Goal: Transaction & Acquisition: Purchase product/service

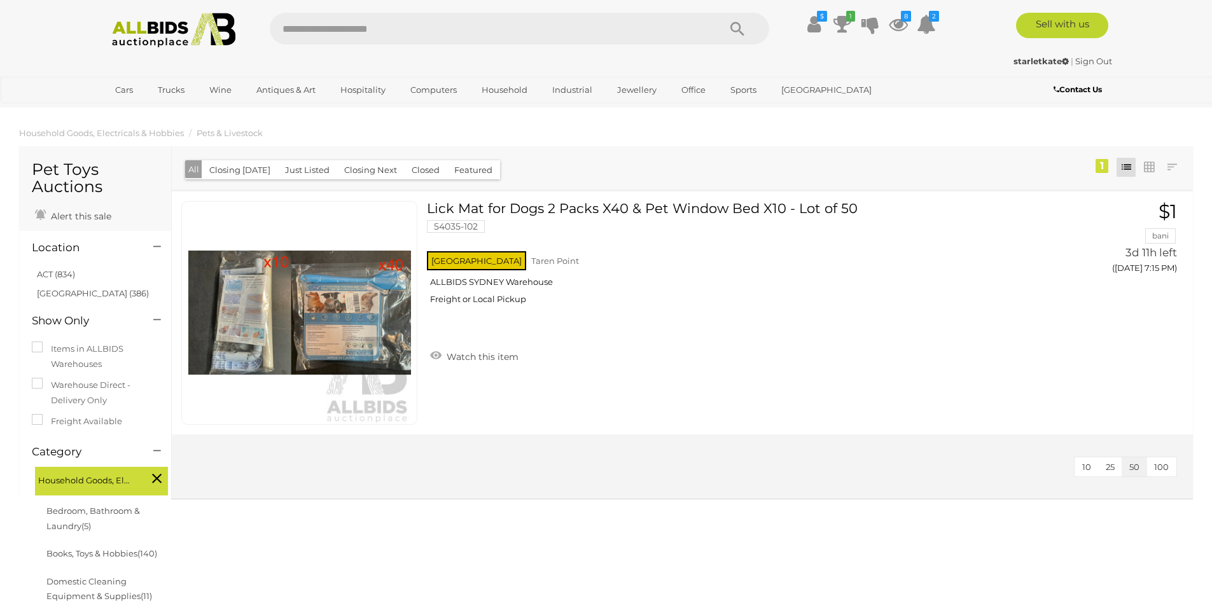
scroll to position [127, 0]
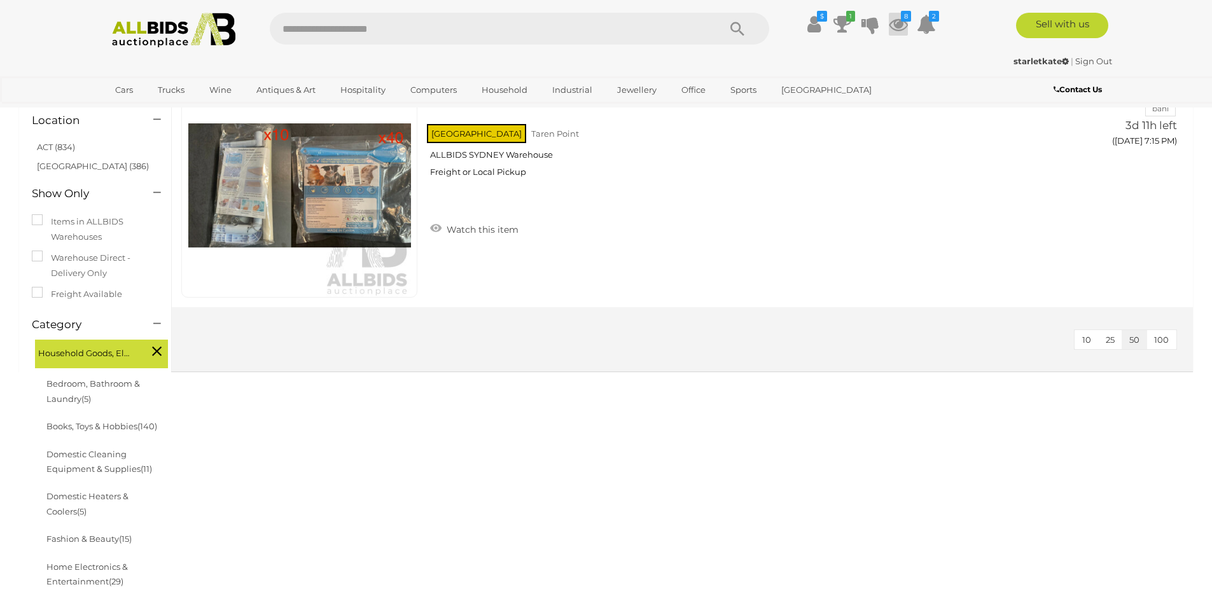
click at [895, 24] on icon at bounding box center [897, 24] width 19 height 23
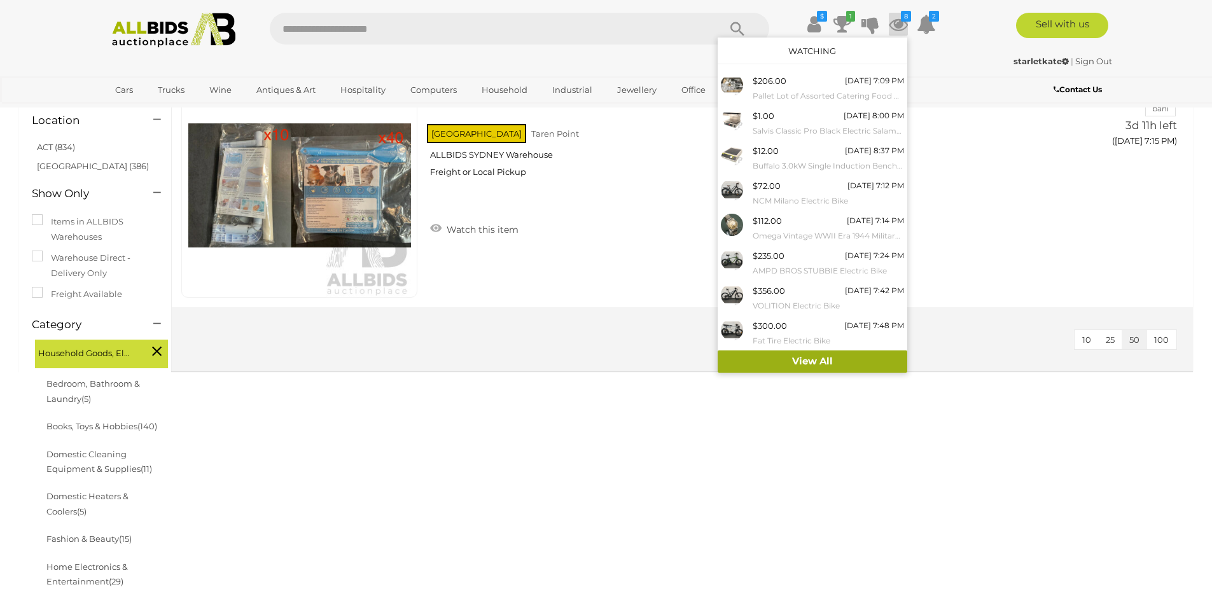
click at [836, 359] on link "View All" at bounding box center [812, 361] width 190 height 22
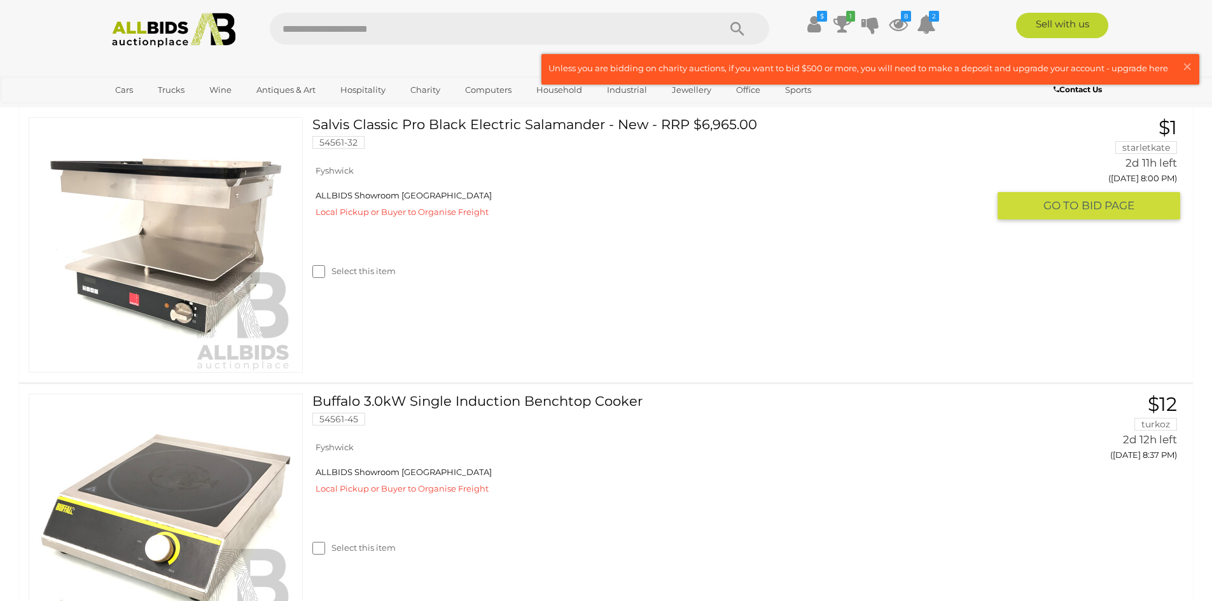
scroll to position [509, 0]
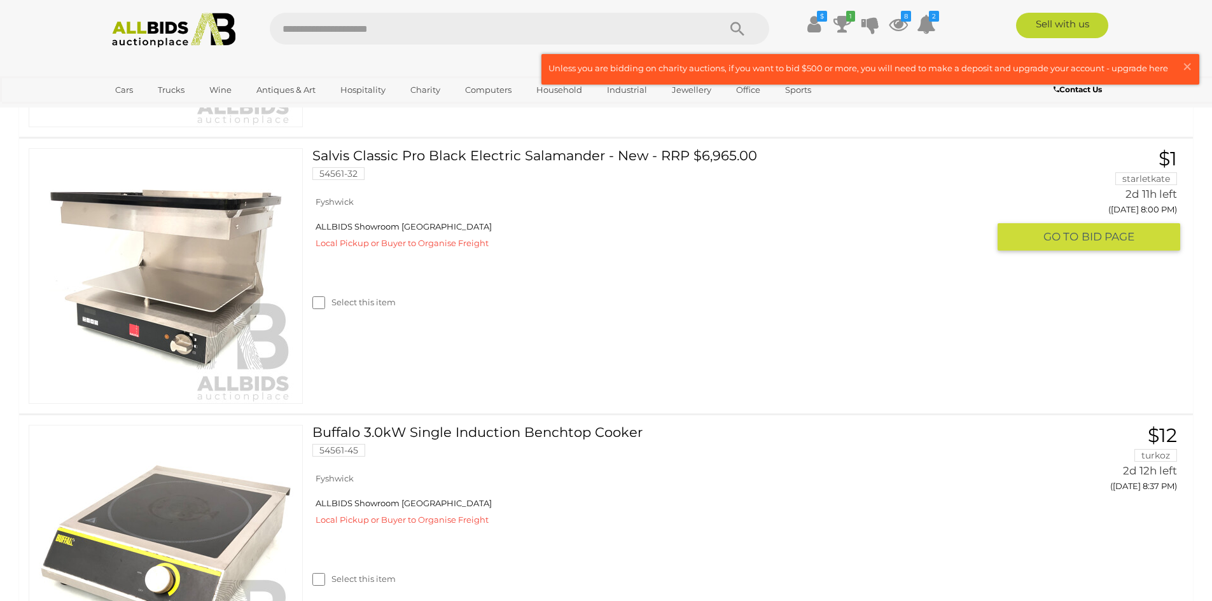
click at [151, 230] on link at bounding box center [166, 276] width 274 height 256
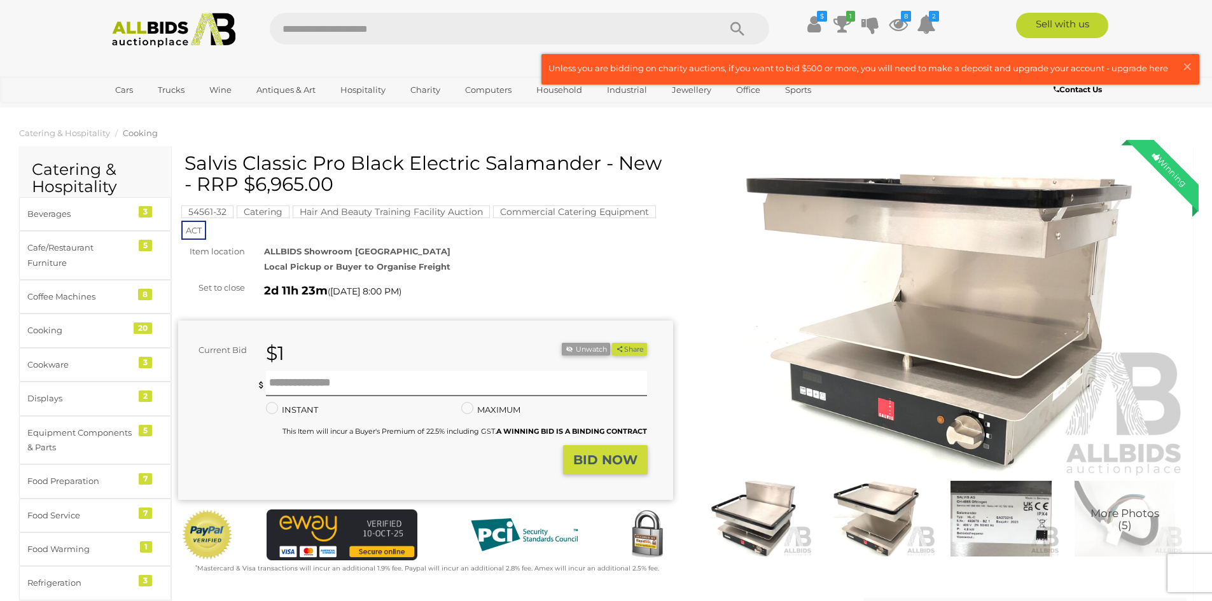
click at [868, 272] on img at bounding box center [939, 318] width 495 height 319
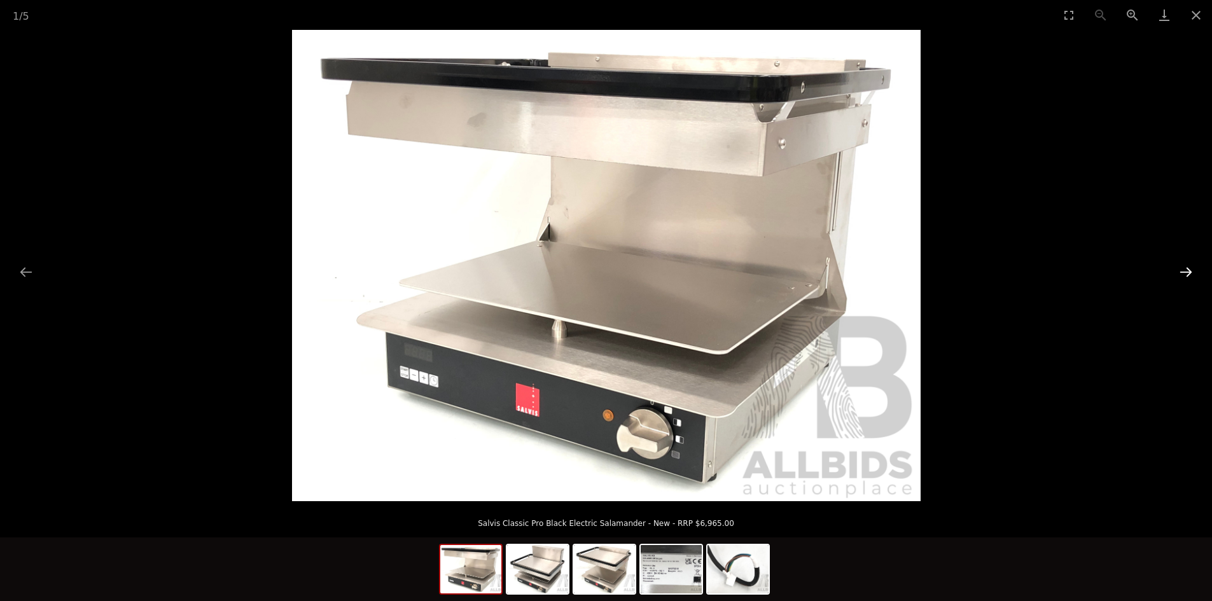
click at [1184, 272] on button "Next slide" at bounding box center [1185, 271] width 27 height 25
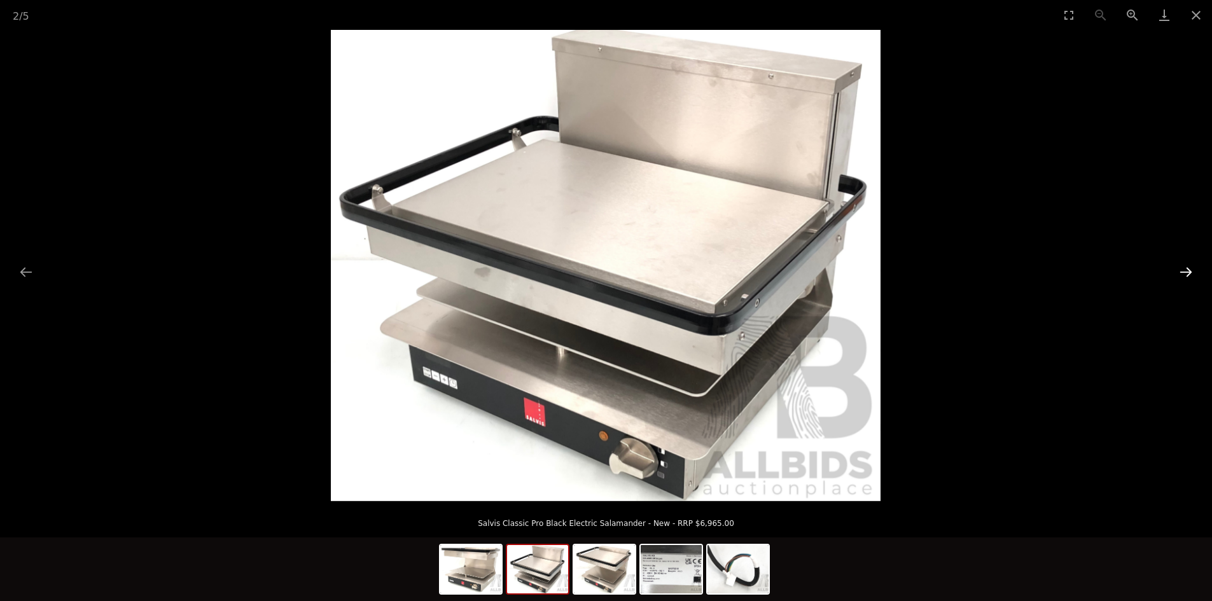
click at [1184, 272] on button "Next slide" at bounding box center [1185, 271] width 27 height 25
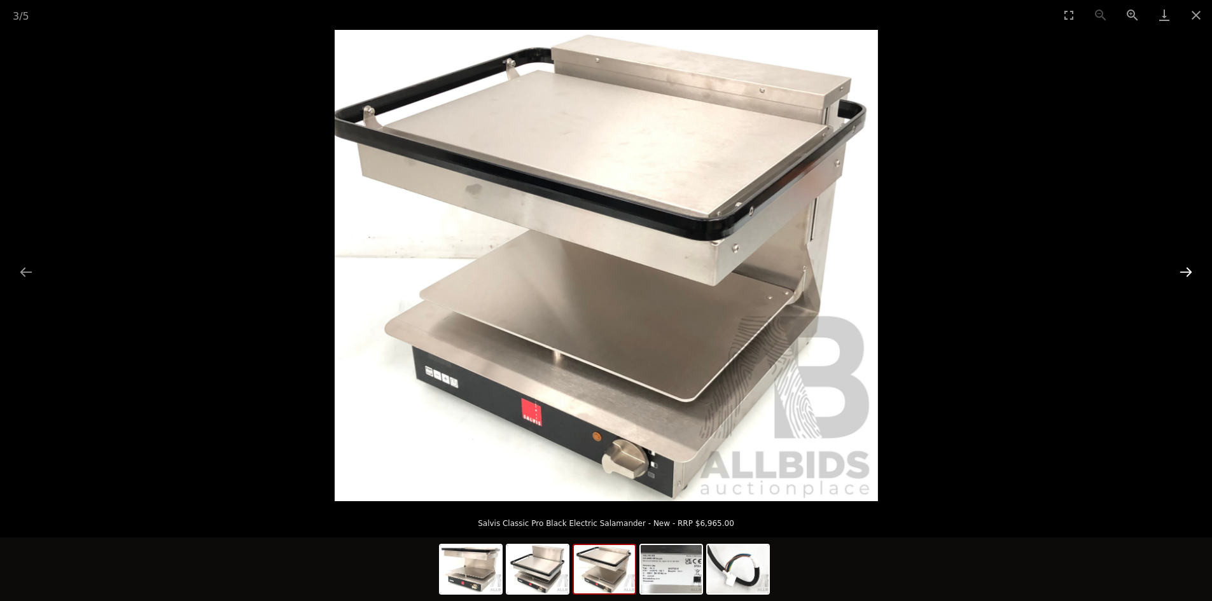
click at [1183, 272] on button "Next slide" at bounding box center [1185, 271] width 27 height 25
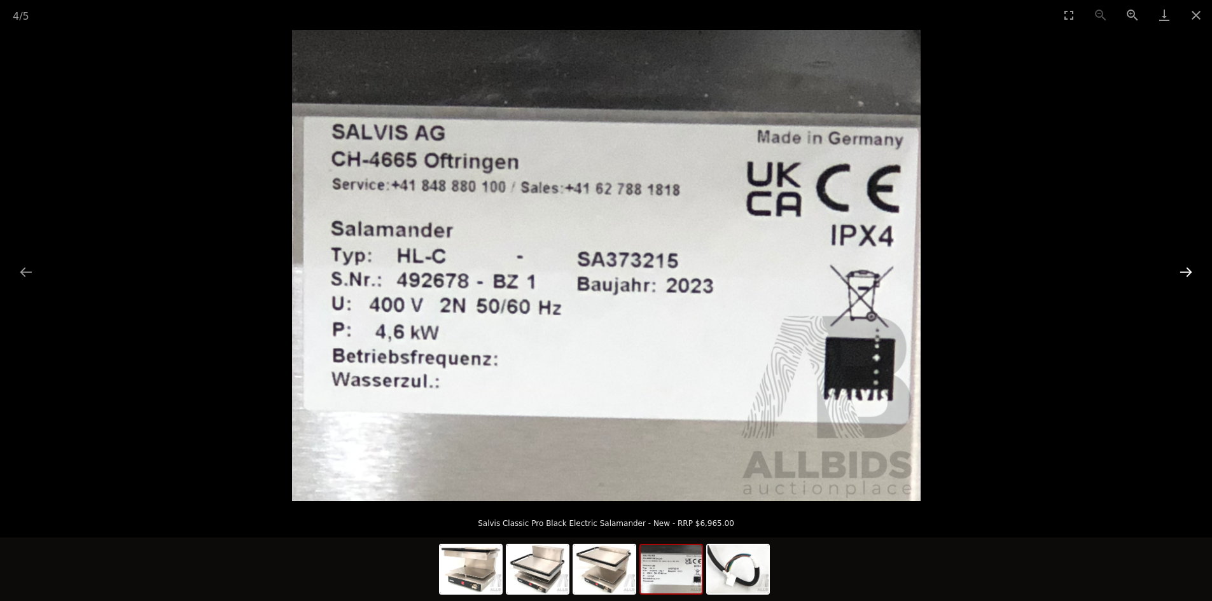
click at [1184, 272] on button "Next slide" at bounding box center [1185, 271] width 27 height 25
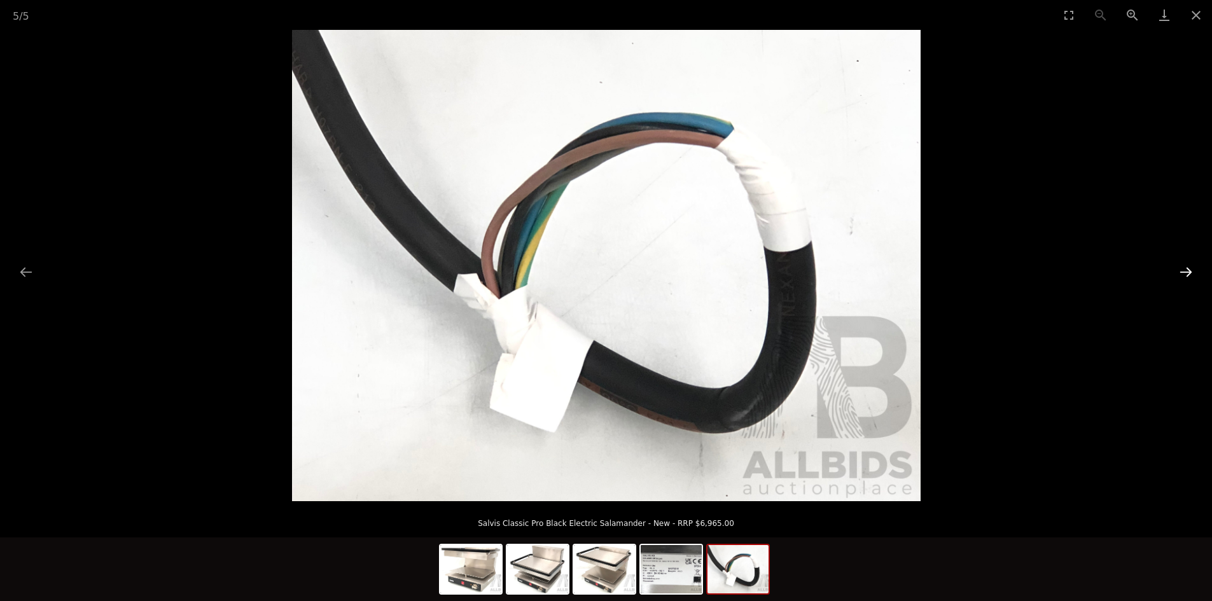
click at [1184, 272] on button "Next slide" at bounding box center [1185, 271] width 27 height 25
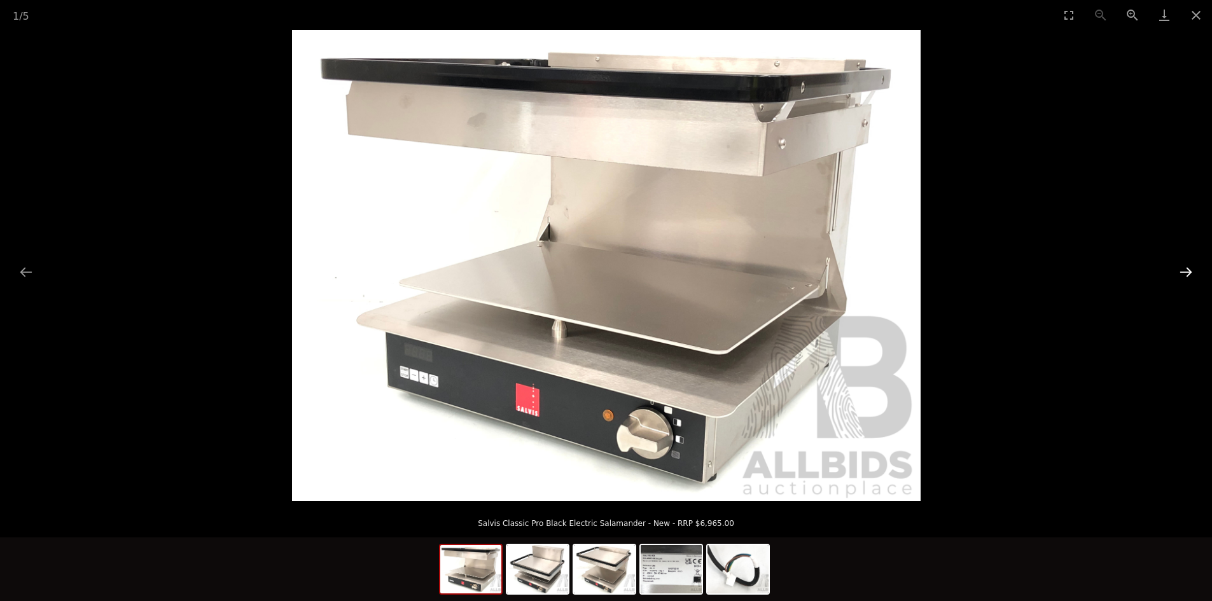
click at [1184, 272] on button "Next slide" at bounding box center [1185, 271] width 27 height 25
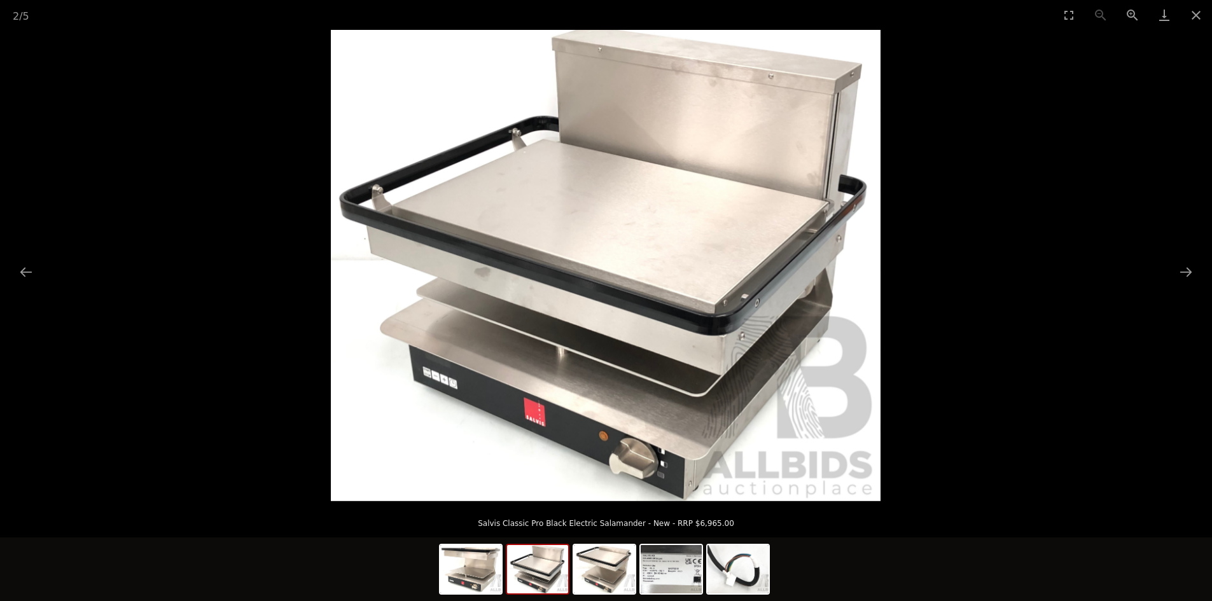
scroll to position [191, 0]
click at [1198, 20] on button "Close gallery" at bounding box center [1196, 15] width 32 height 30
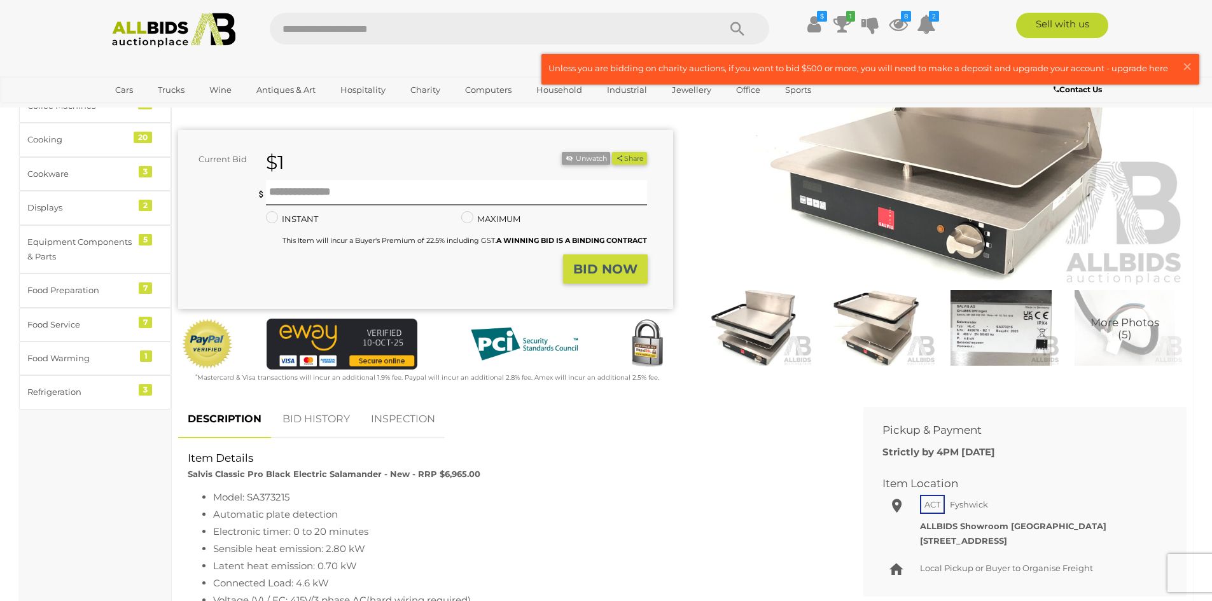
scroll to position [0, 0]
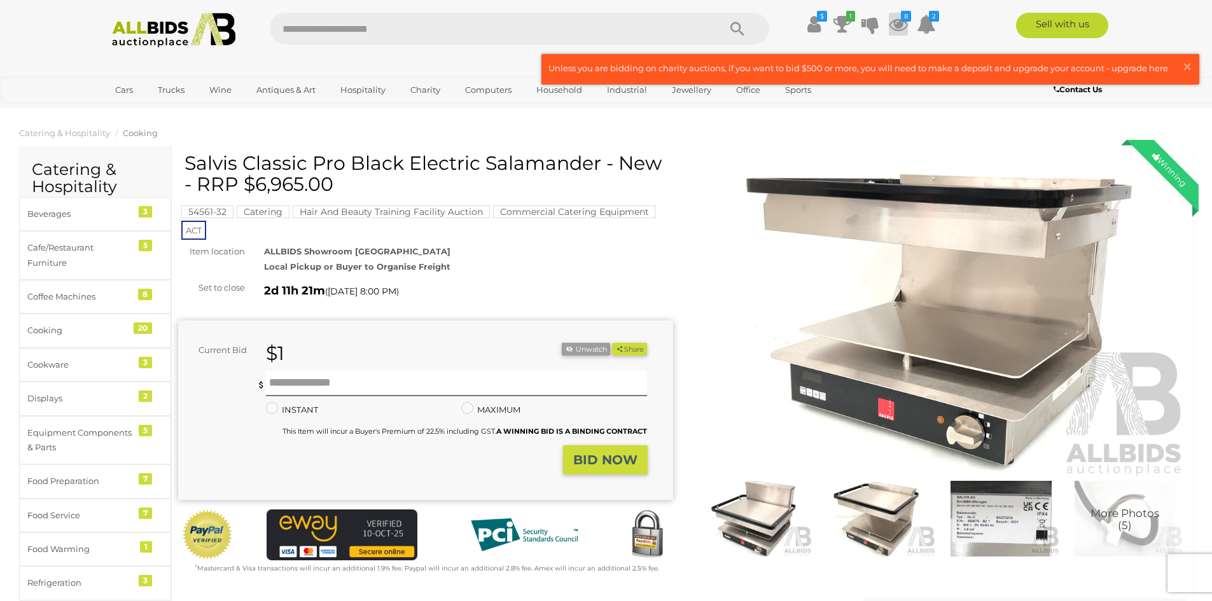
click at [898, 29] on icon at bounding box center [897, 24] width 19 height 23
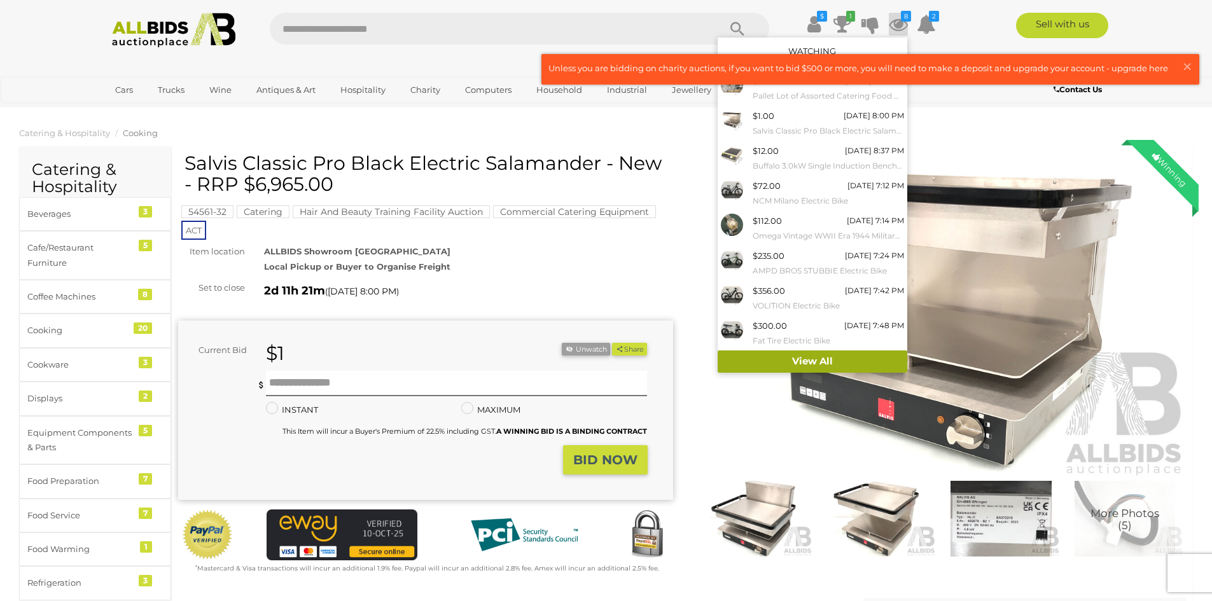
click at [799, 360] on link "View All" at bounding box center [812, 361] width 190 height 22
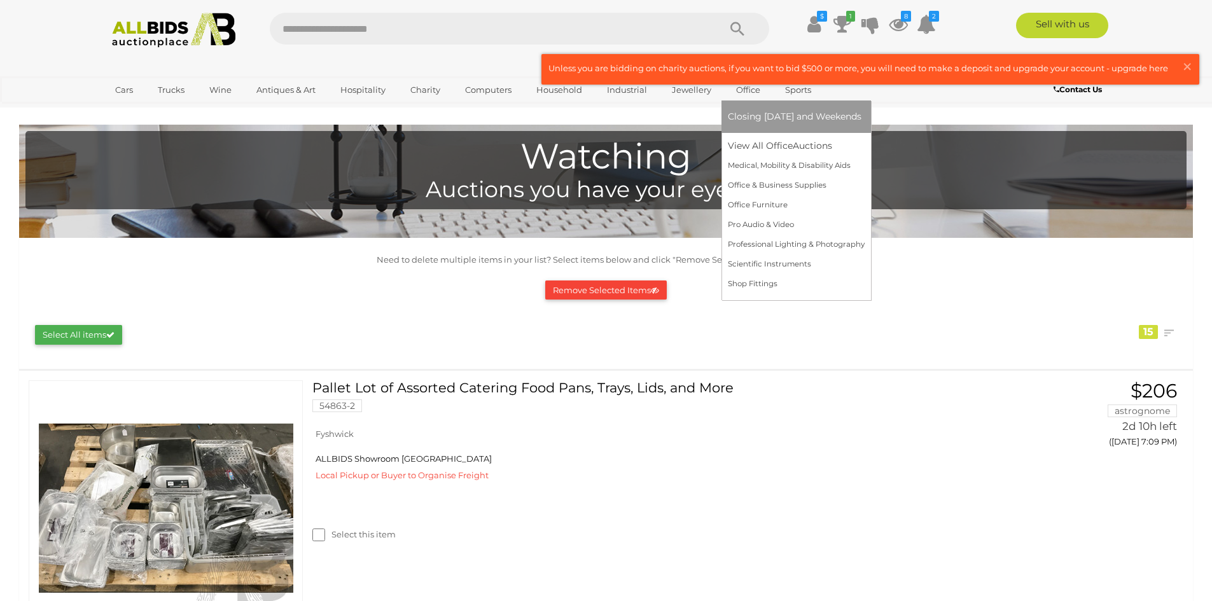
click at [751, 95] on link "Office" at bounding box center [748, 89] width 41 height 21
click at [755, 165] on link "Medical, Mobility & Disability Aids" at bounding box center [796, 166] width 137 height 20
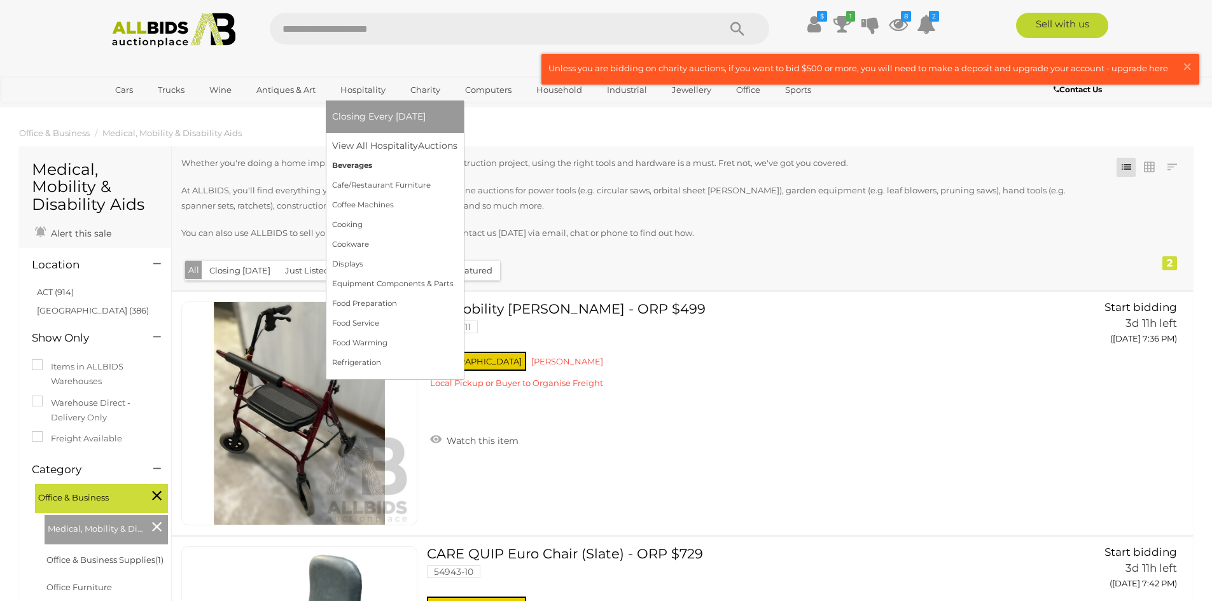
click at [358, 167] on link "Beverages" at bounding box center [394, 166] width 125 height 20
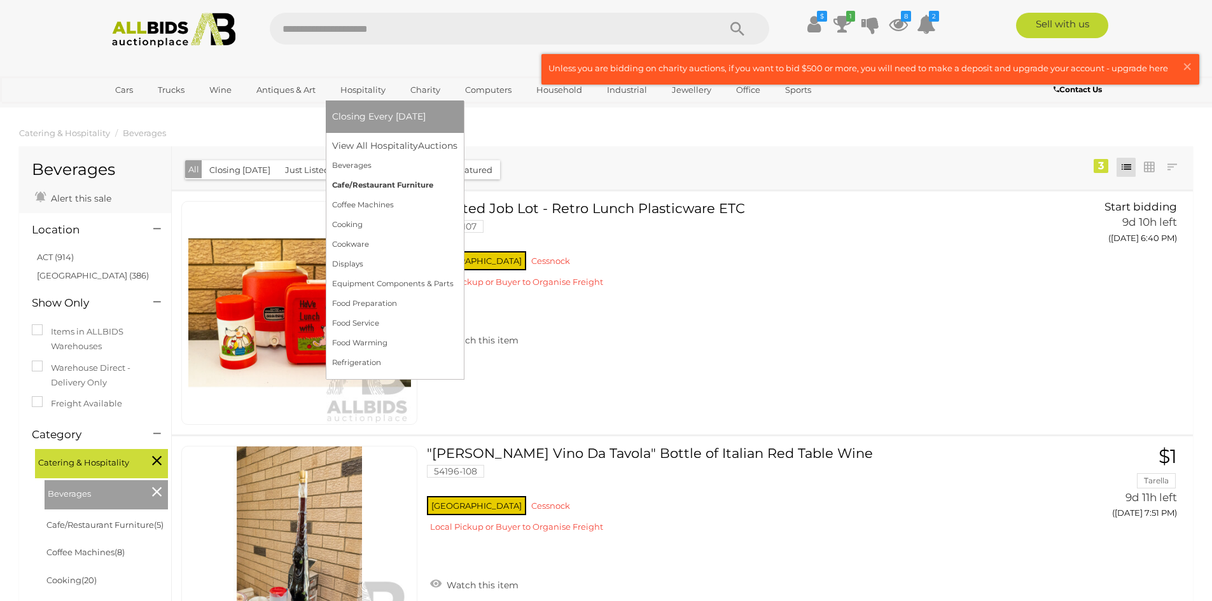
click at [387, 184] on link "Cafe/Restaurant Furniture" at bounding box center [394, 186] width 125 height 20
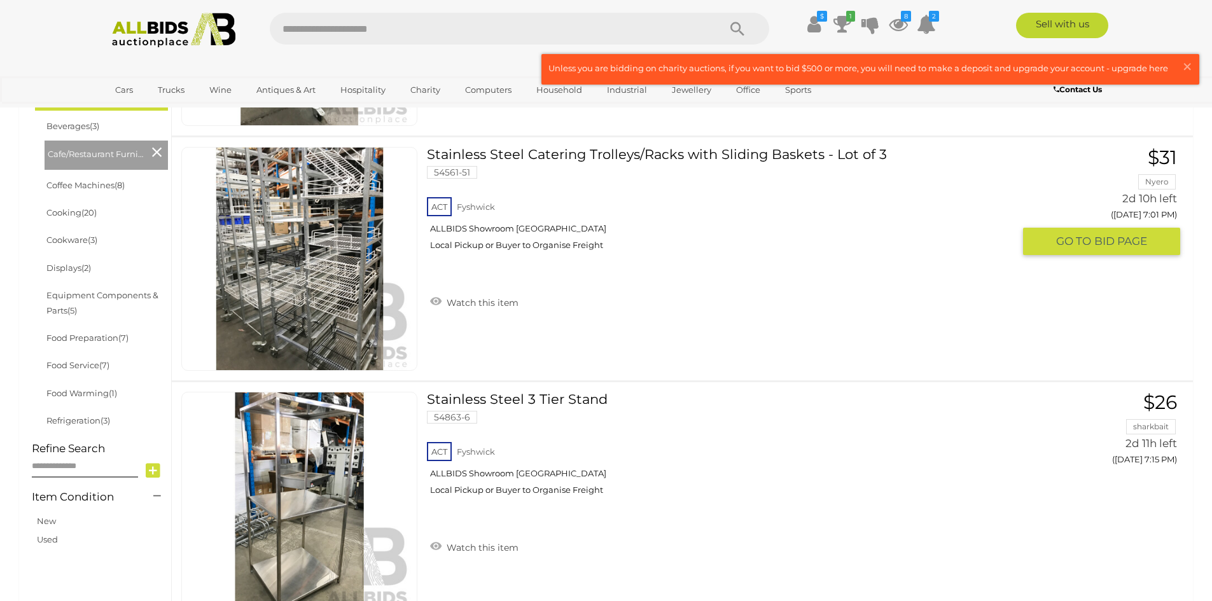
scroll to position [382, 0]
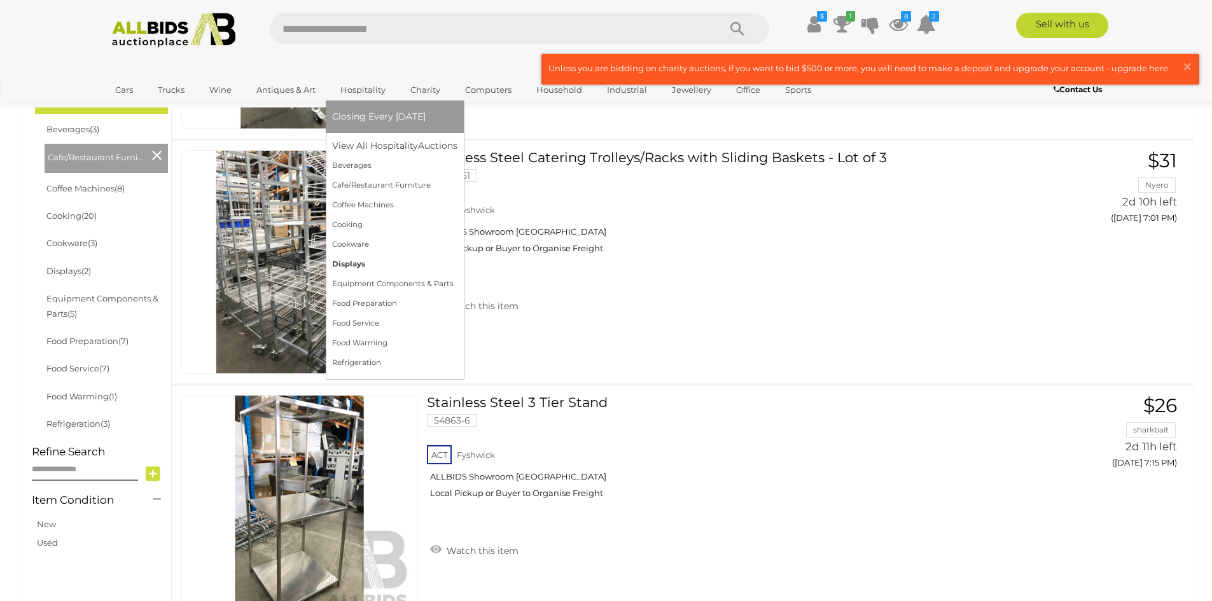
click at [359, 268] on link "Displays" at bounding box center [394, 264] width 125 height 20
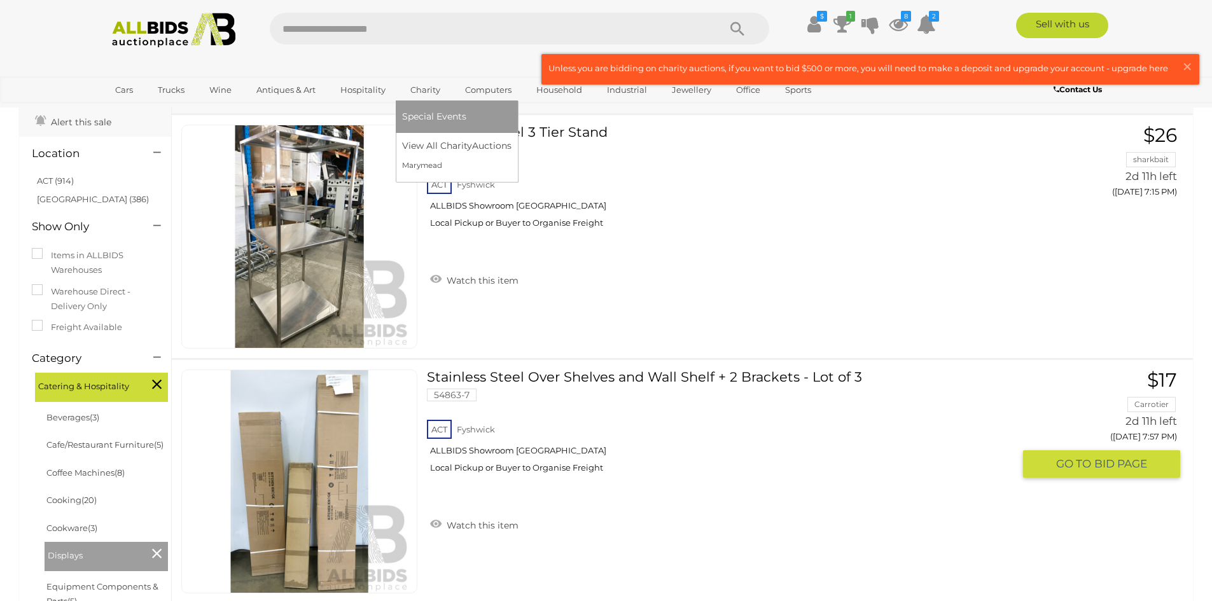
scroll to position [64, 0]
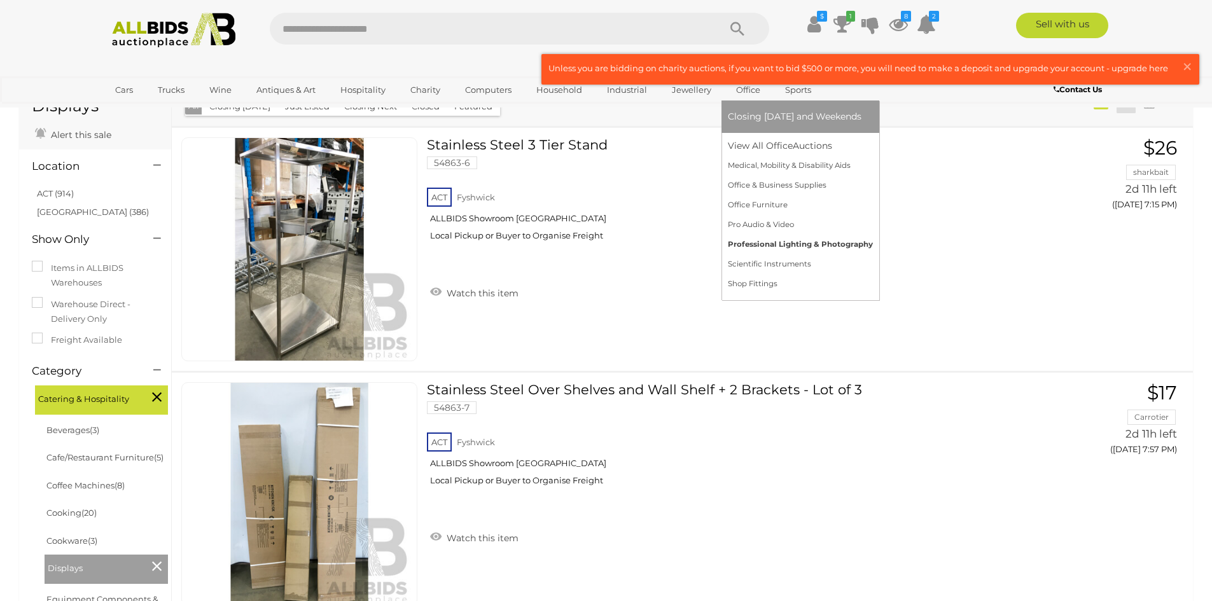
click at [752, 248] on link "Professional Lighting & Photography" at bounding box center [800, 245] width 145 height 20
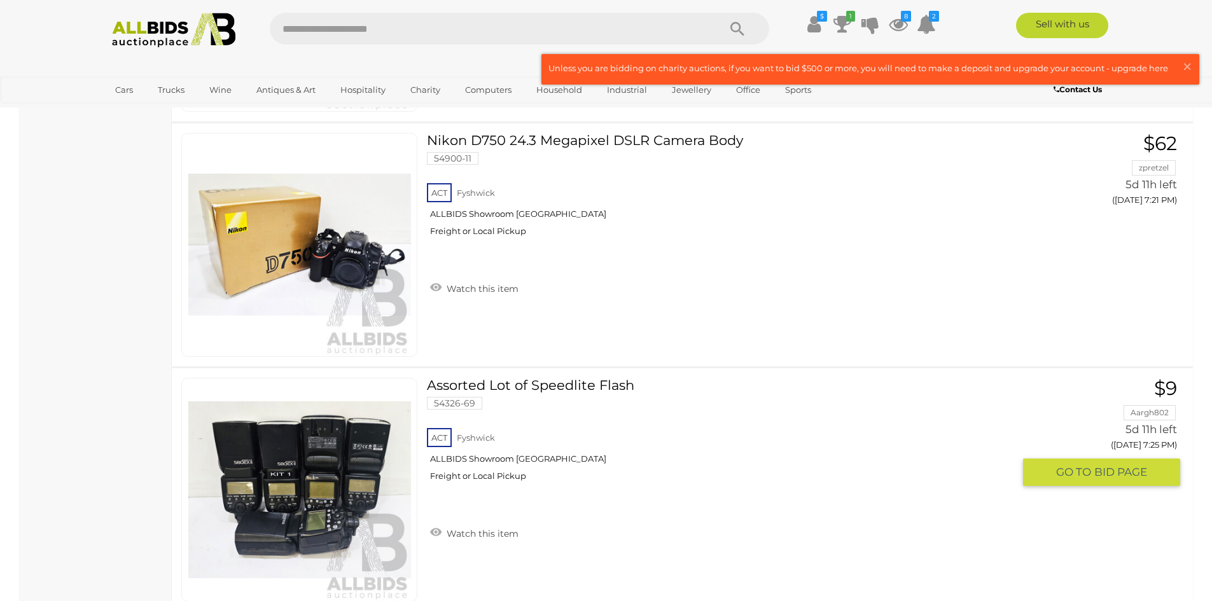
scroll to position [1018, 0]
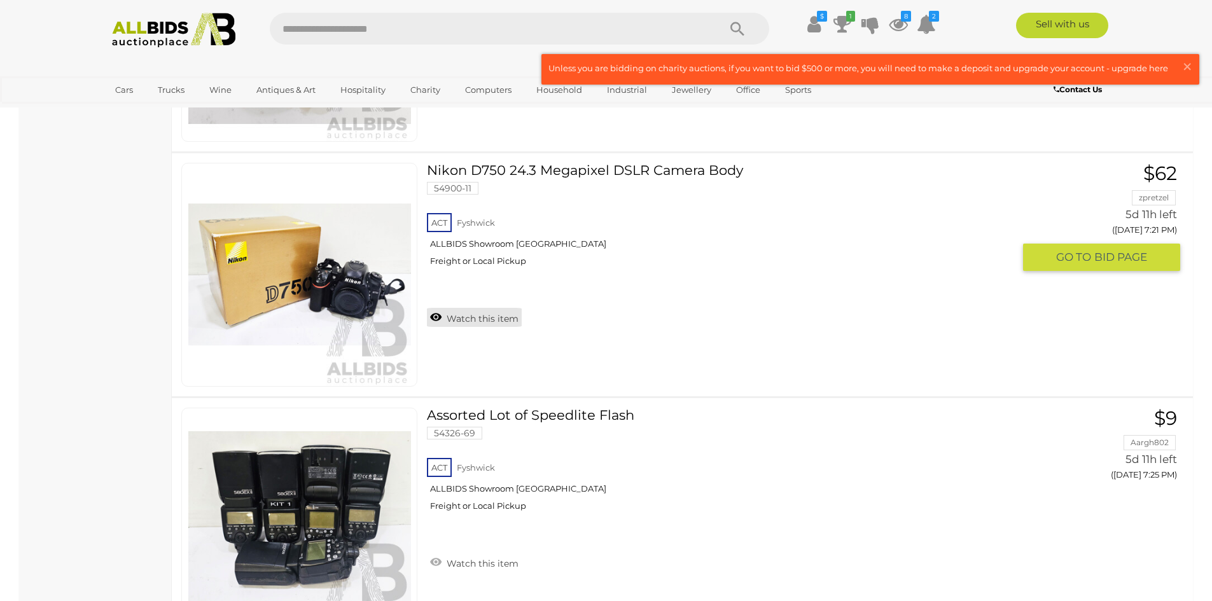
click at [472, 321] on link "Watch this item" at bounding box center [474, 317] width 95 height 19
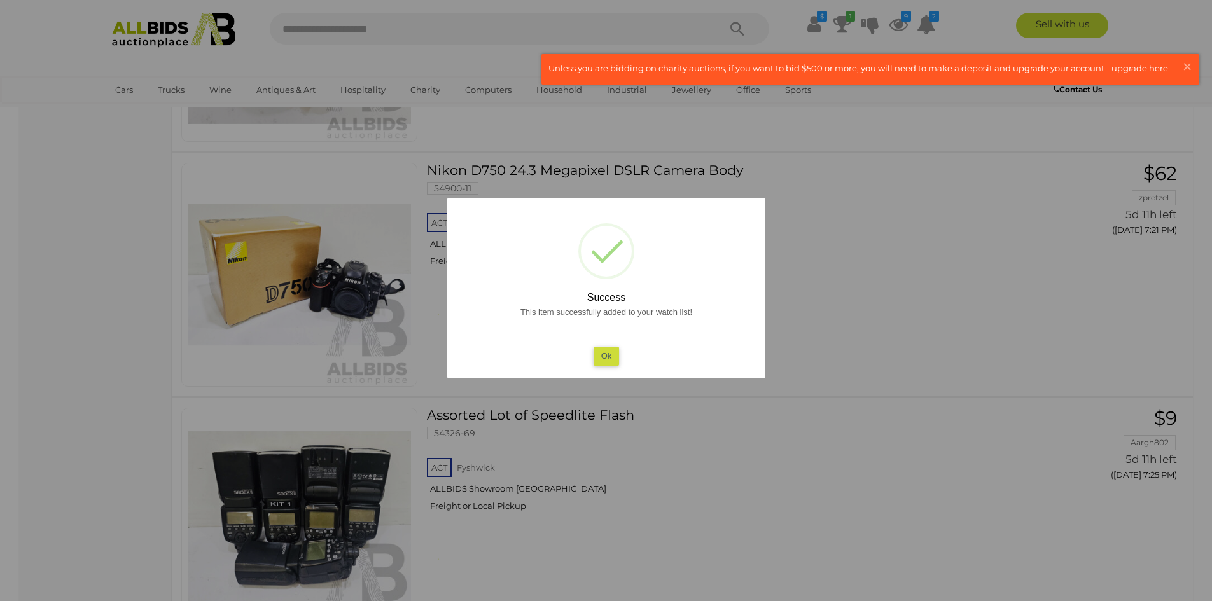
click at [614, 356] on button "Ok" at bounding box center [606, 356] width 26 height 18
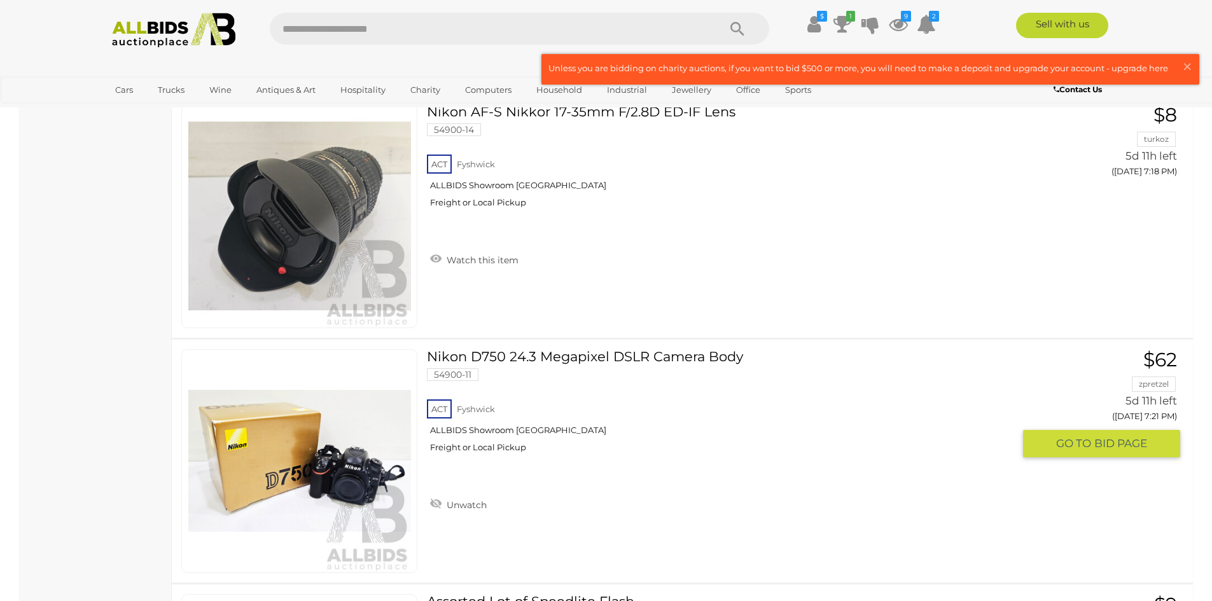
scroll to position [763, 0]
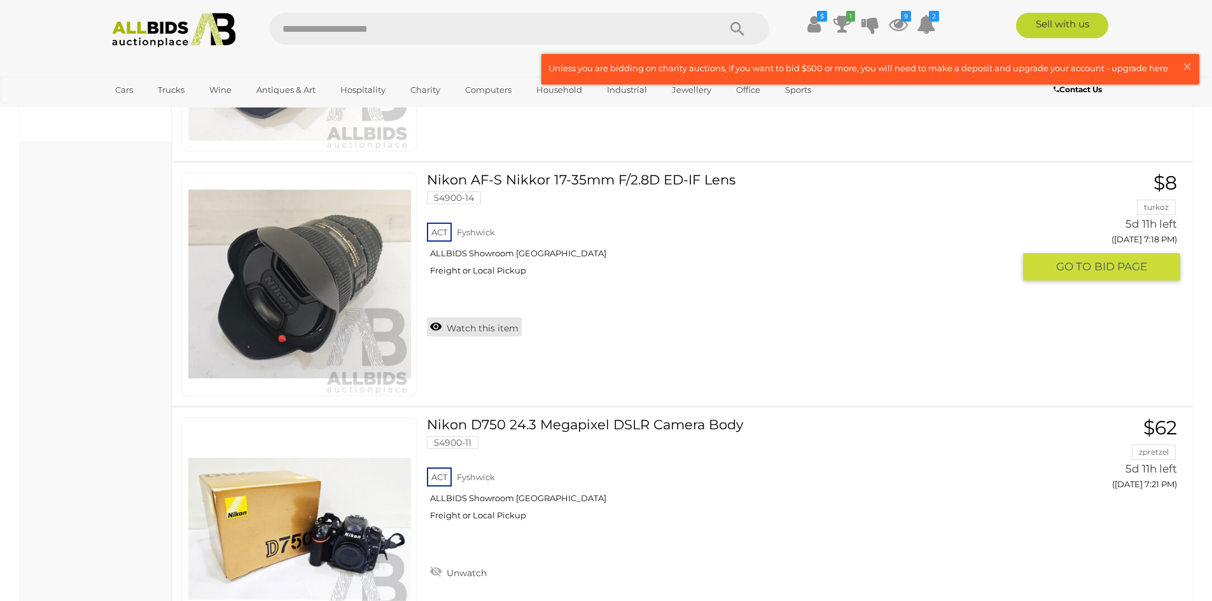
click at [473, 329] on link "Watch this item" at bounding box center [474, 326] width 95 height 19
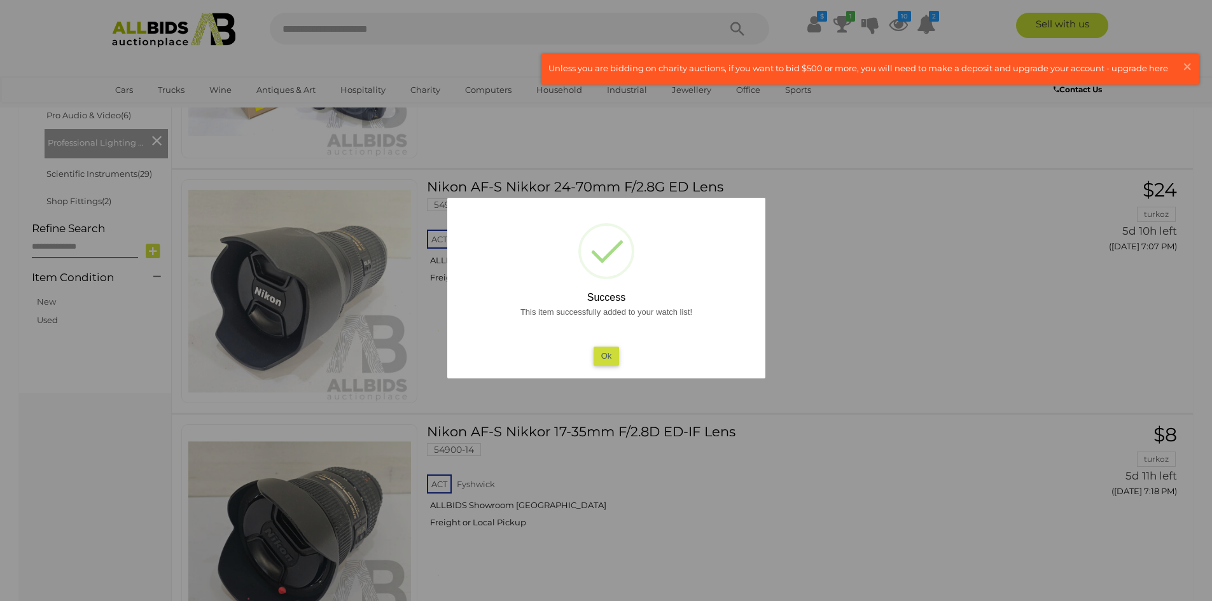
scroll to position [509, 0]
click at [614, 364] on button "Ok" at bounding box center [606, 356] width 26 height 18
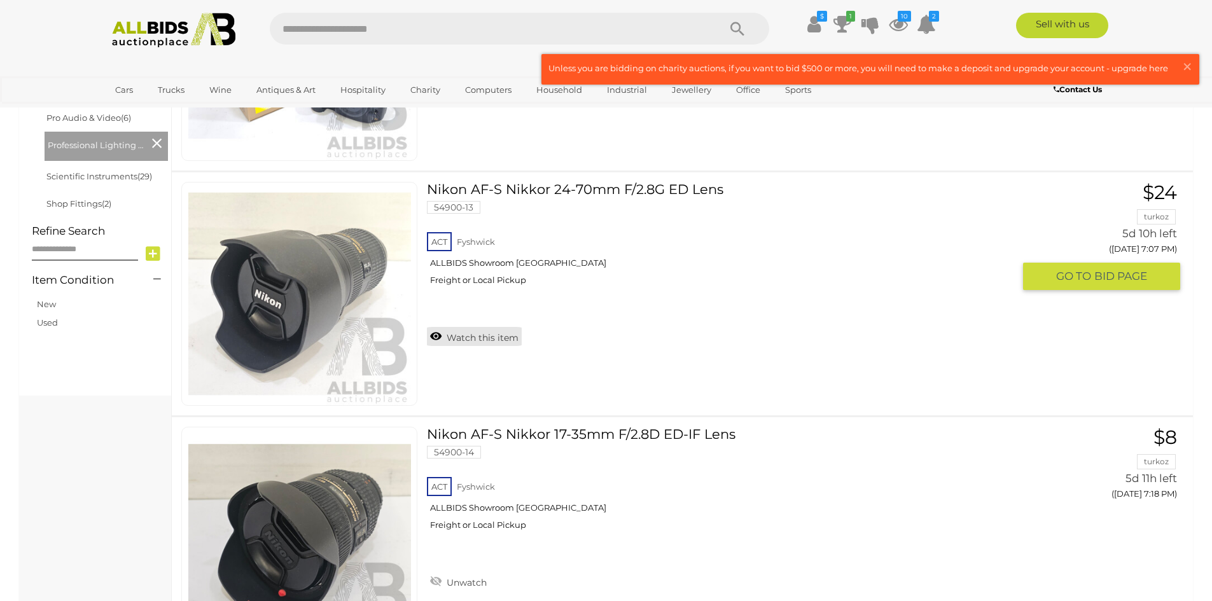
click at [464, 339] on link "Watch this item" at bounding box center [474, 336] width 95 height 19
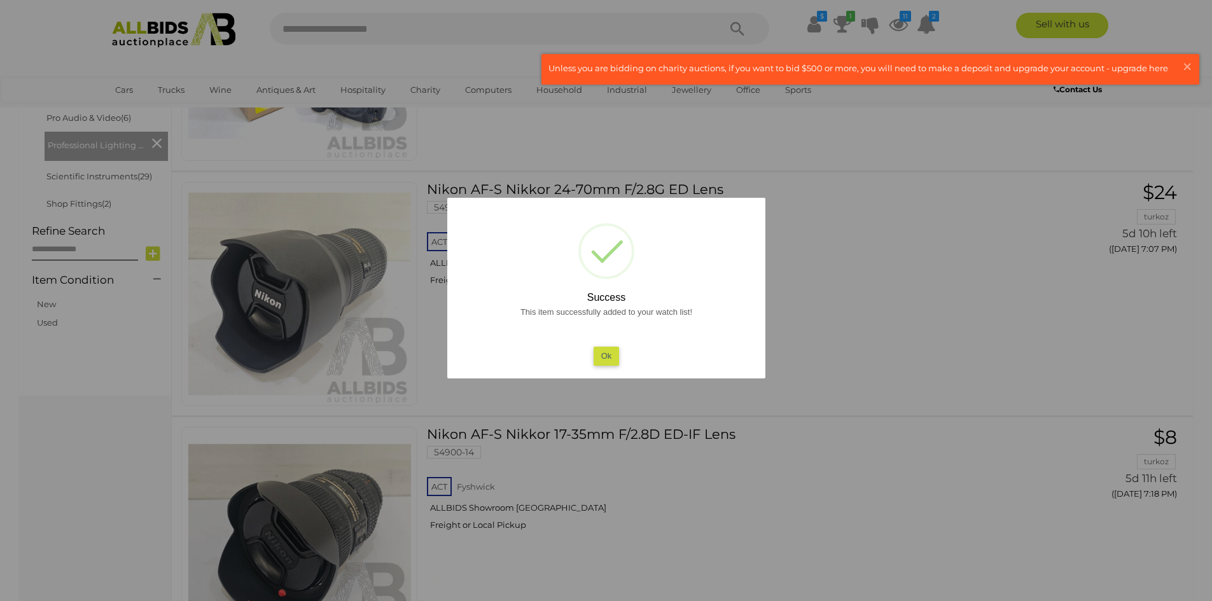
click at [616, 353] on button "Ok" at bounding box center [606, 356] width 26 height 18
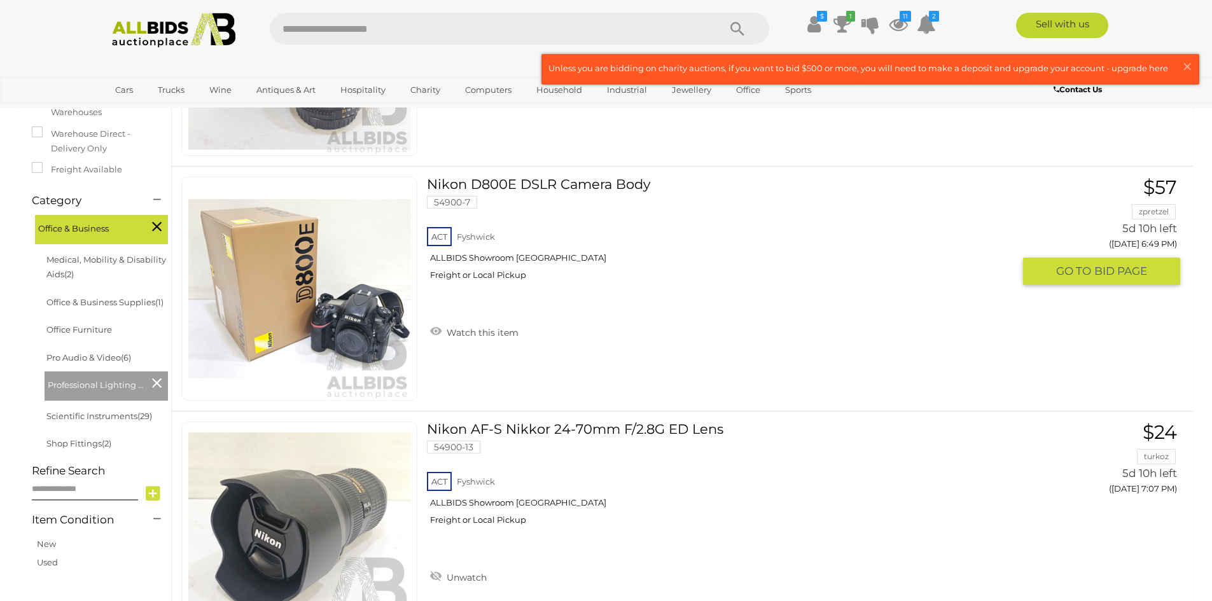
scroll to position [254, 0]
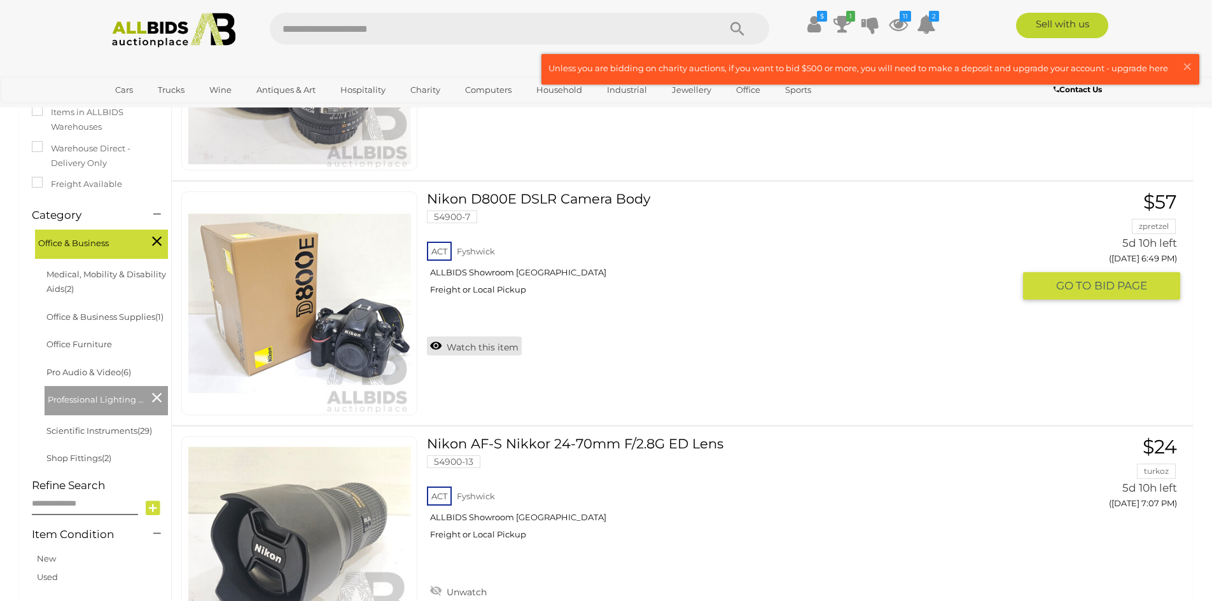
click at [474, 352] on link "Watch this item" at bounding box center [474, 345] width 95 height 19
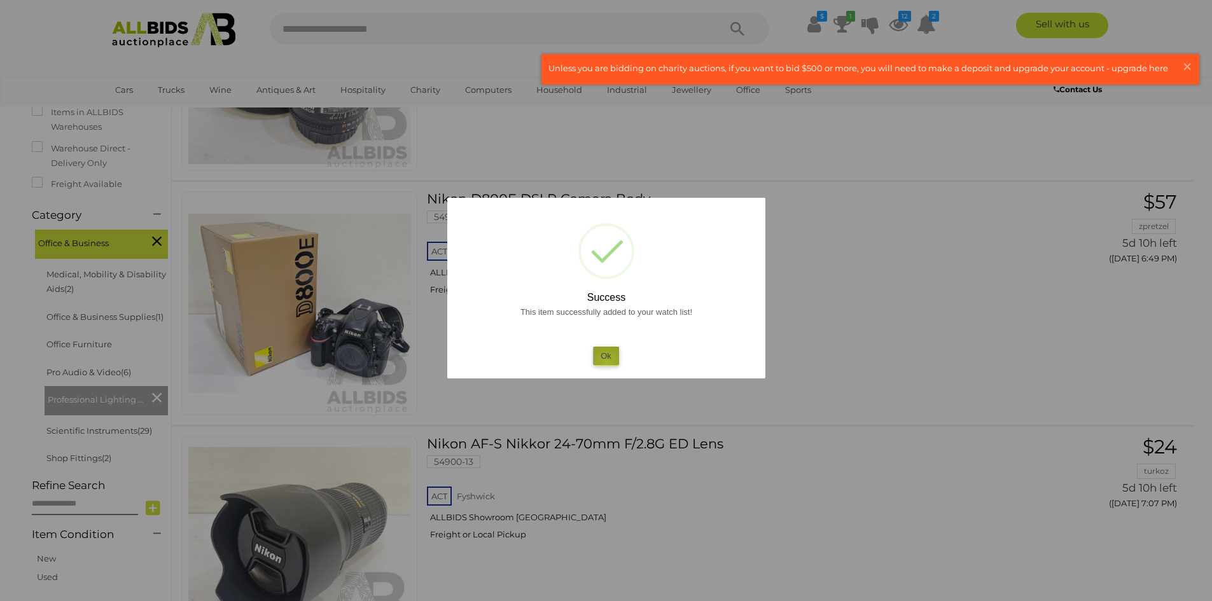
click at [606, 363] on button "Ok" at bounding box center [606, 356] width 26 height 18
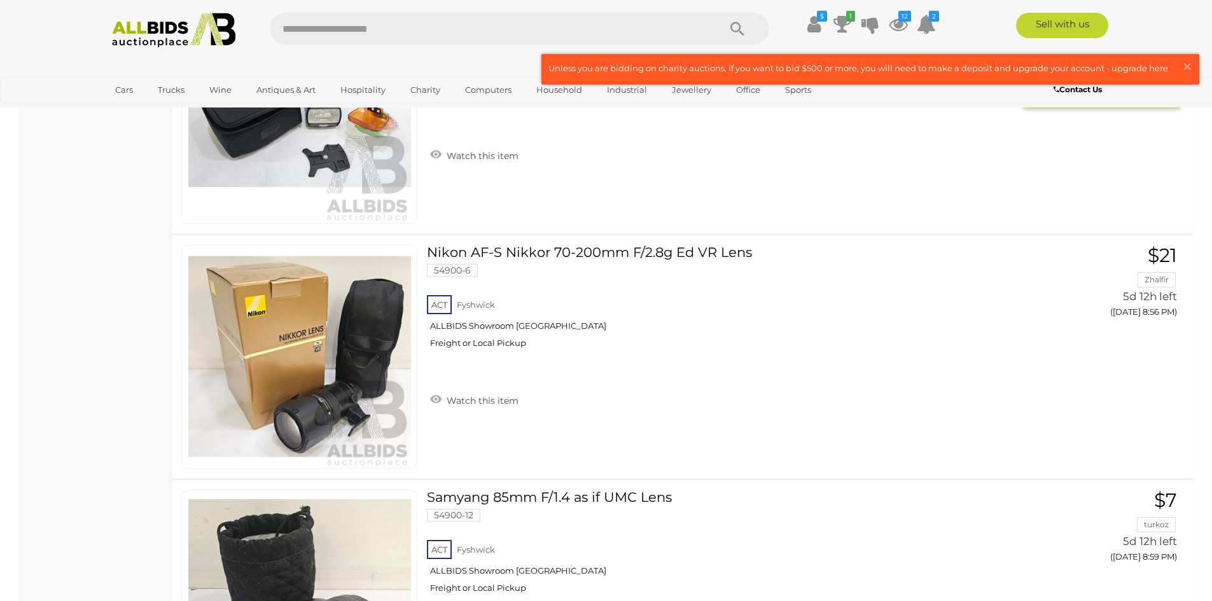
scroll to position [2671, 0]
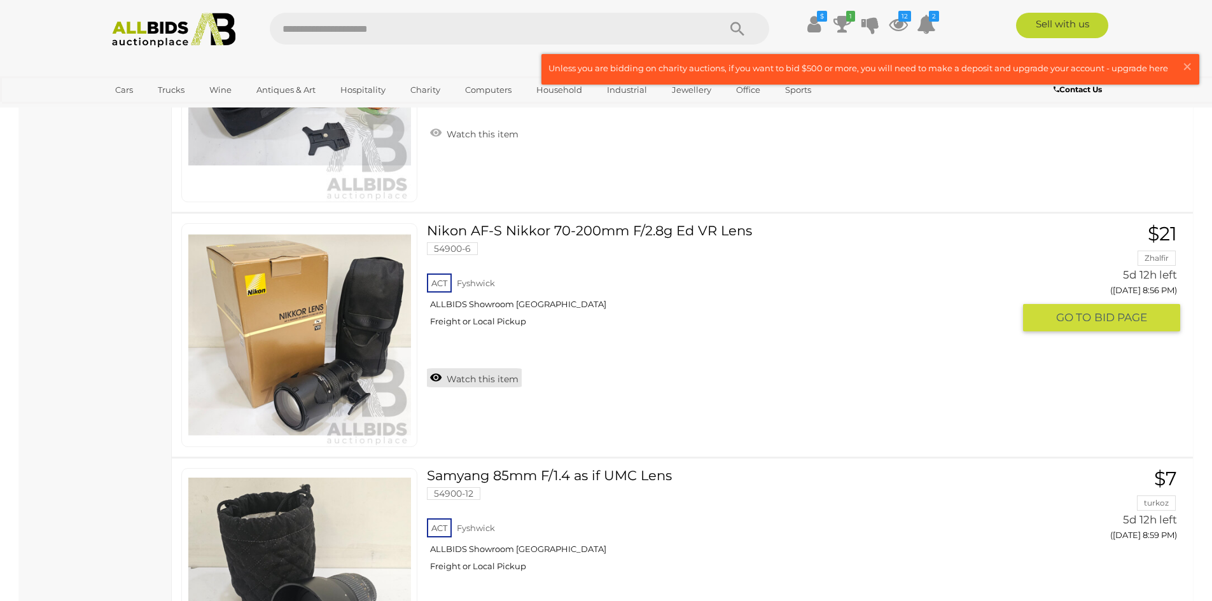
click at [441, 375] on link "Watch this item" at bounding box center [474, 377] width 95 height 19
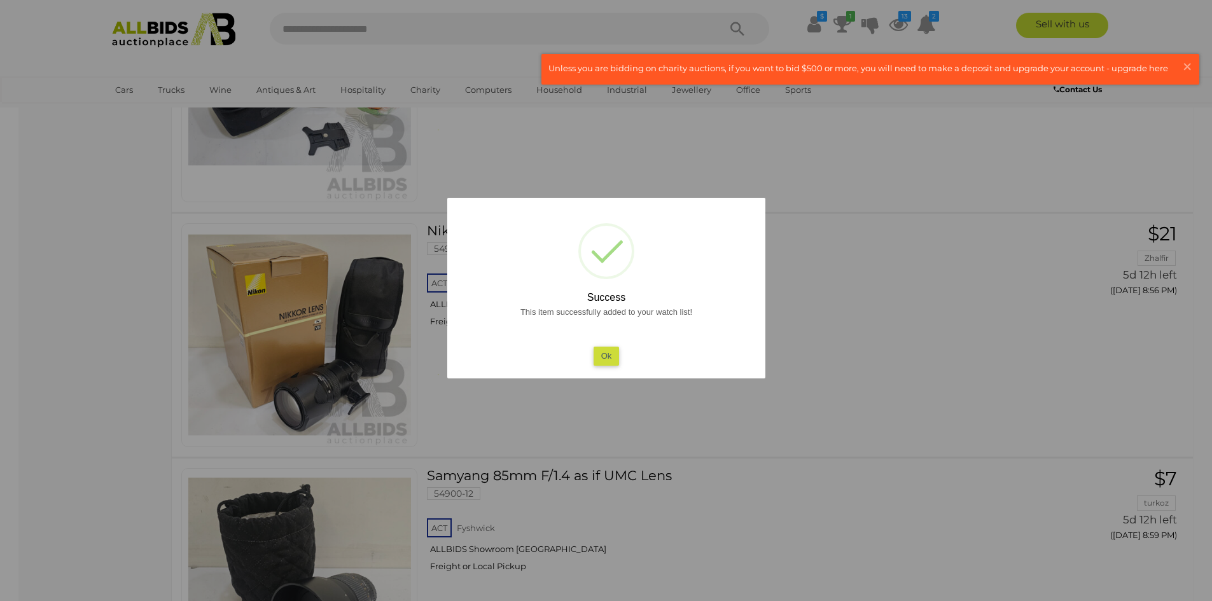
click at [604, 354] on button "Ok" at bounding box center [606, 356] width 26 height 18
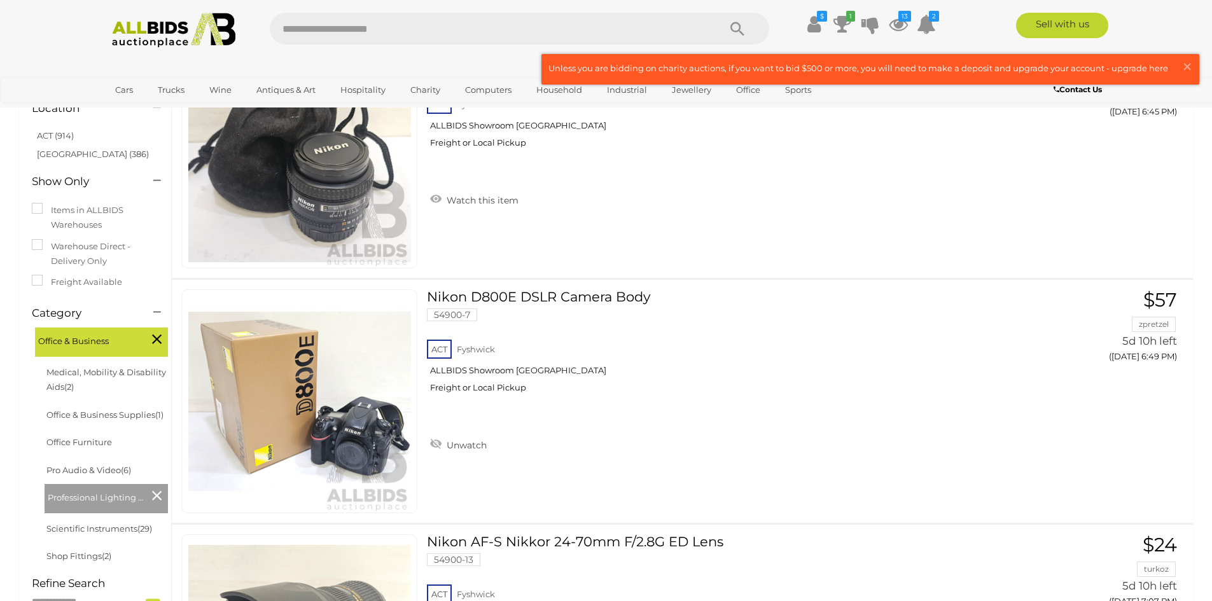
scroll to position [0, 0]
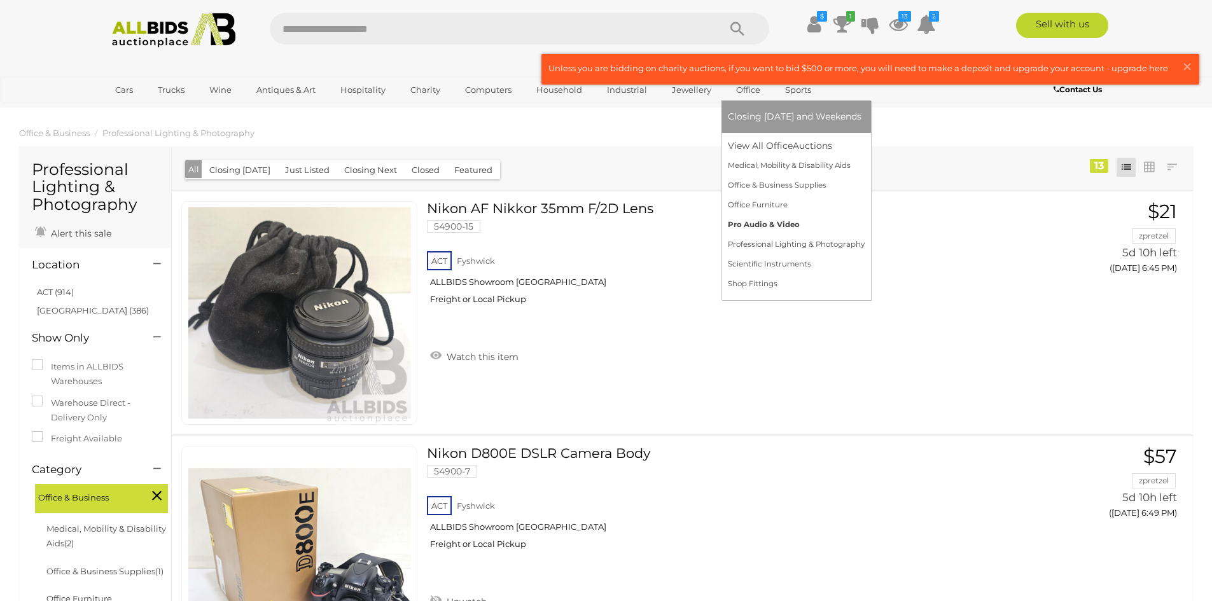
click at [774, 221] on link "Pro Audio & Video" at bounding box center [796, 225] width 137 height 20
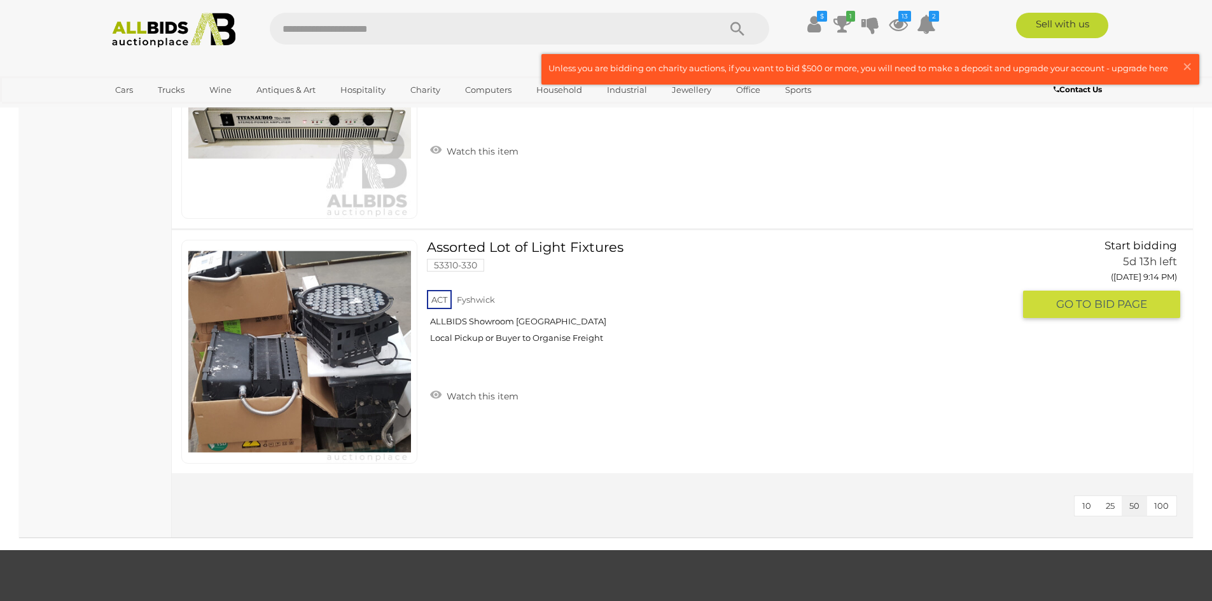
scroll to position [1272, 0]
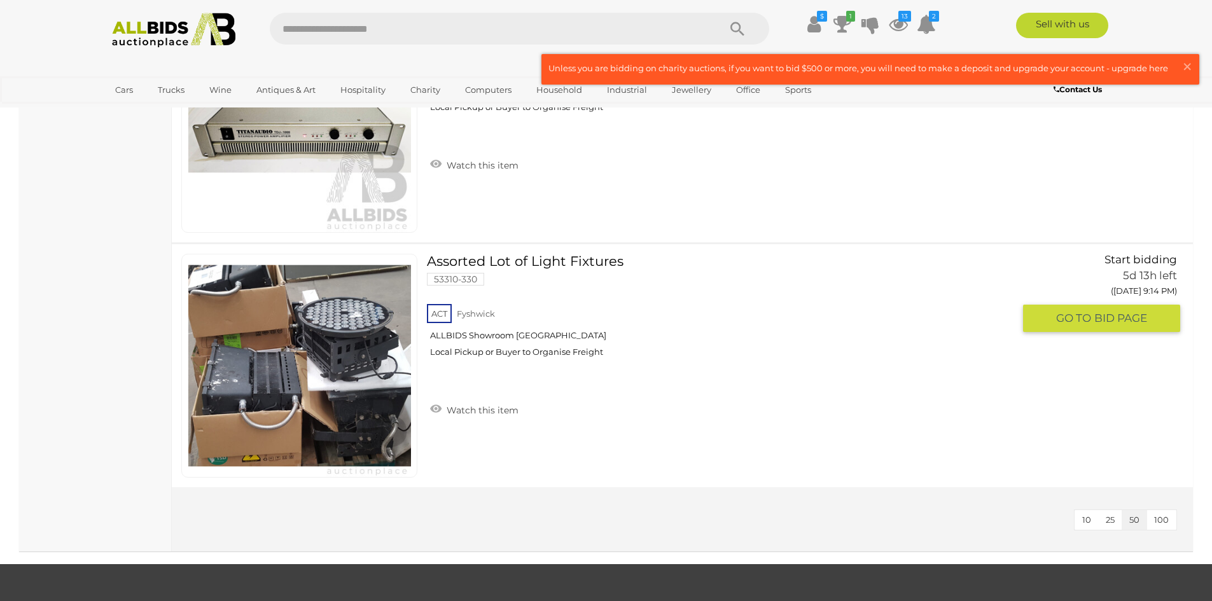
click at [319, 355] on link at bounding box center [299, 366] width 236 height 224
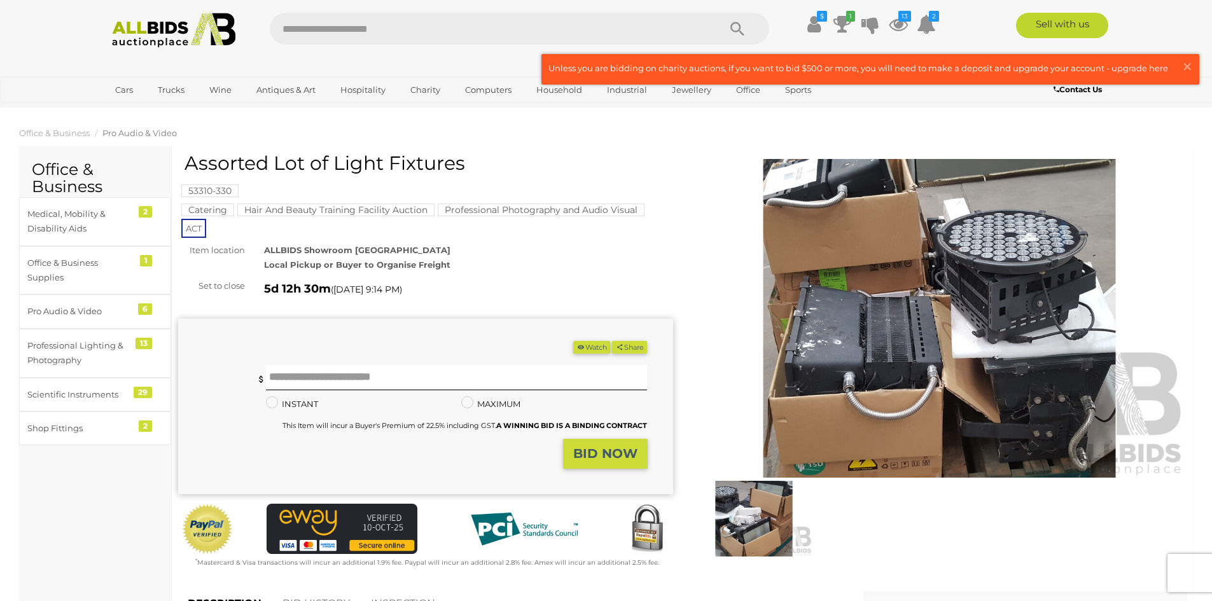
click at [978, 352] on img at bounding box center [939, 318] width 495 height 319
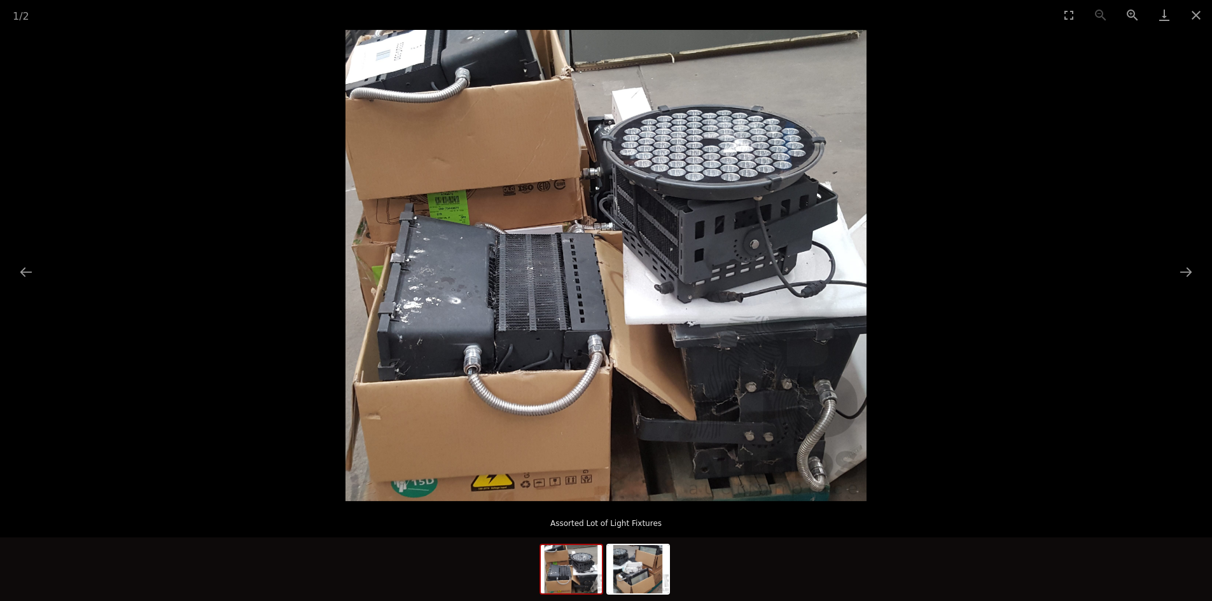
scroll to position [318, 0]
click at [1184, 272] on button "Next slide" at bounding box center [1185, 271] width 27 height 25
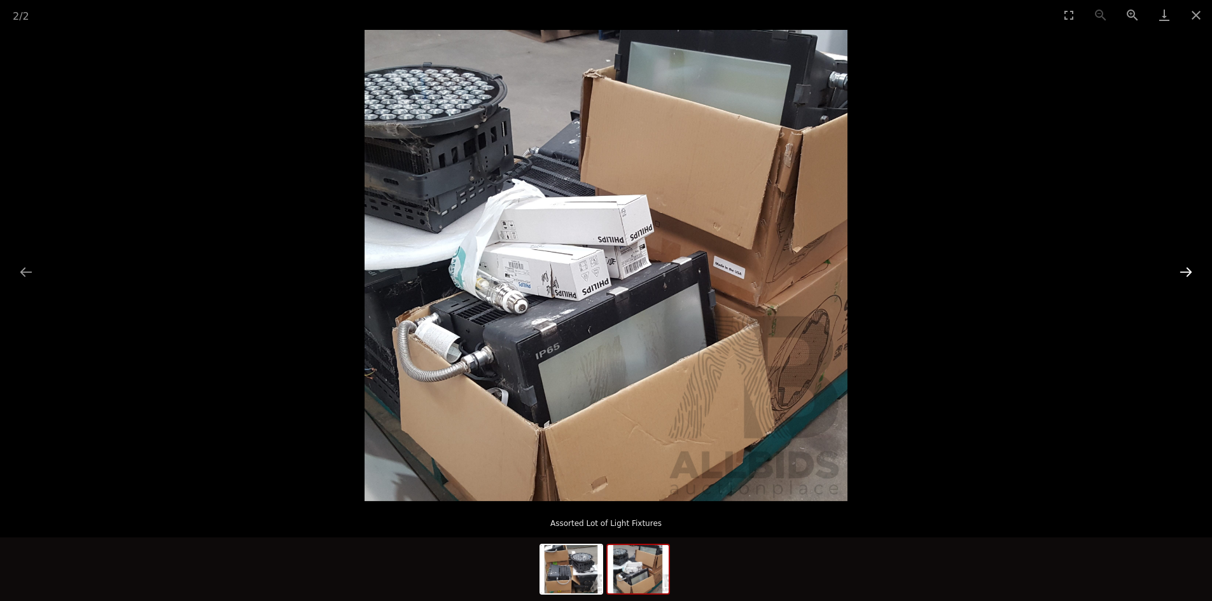
click at [1189, 273] on button "Next slide" at bounding box center [1185, 271] width 27 height 25
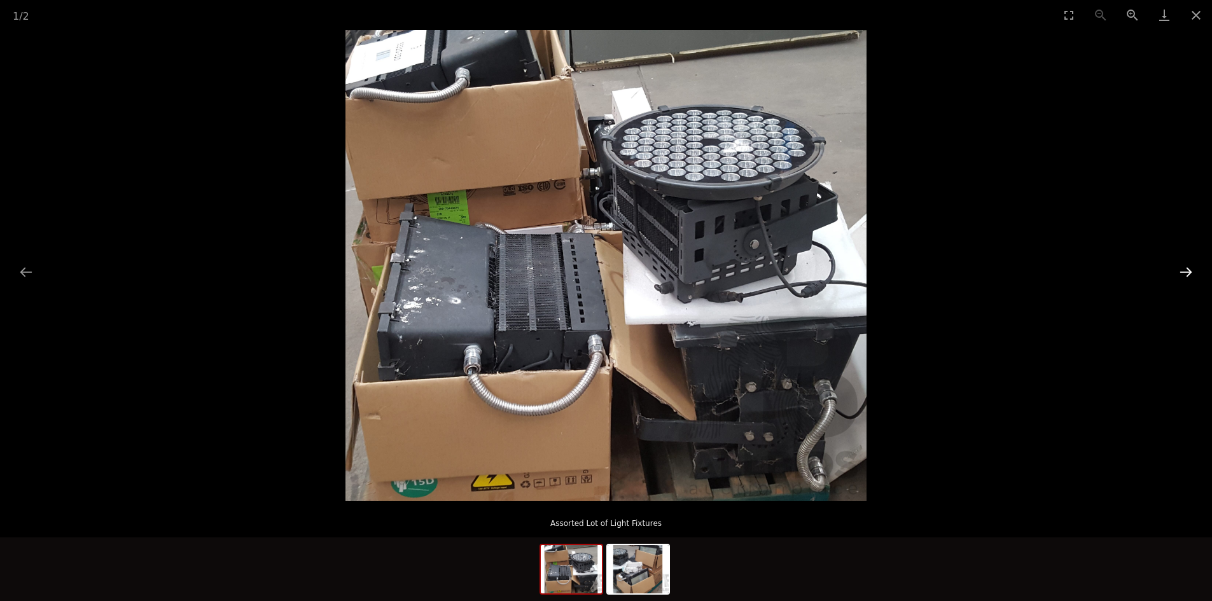
click at [1189, 273] on button "Next slide" at bounding box center [1185, 271] width 27 height 25
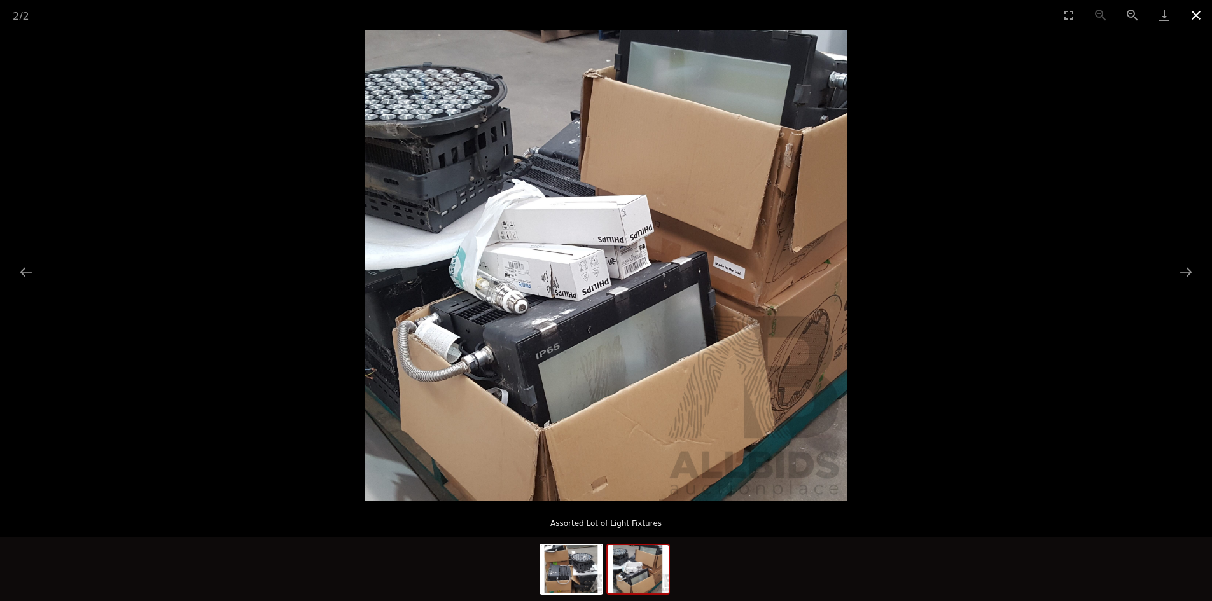
click at [1199, 13] on button "Close gallery" at bounding box center [1196, 15] width 32 height 30
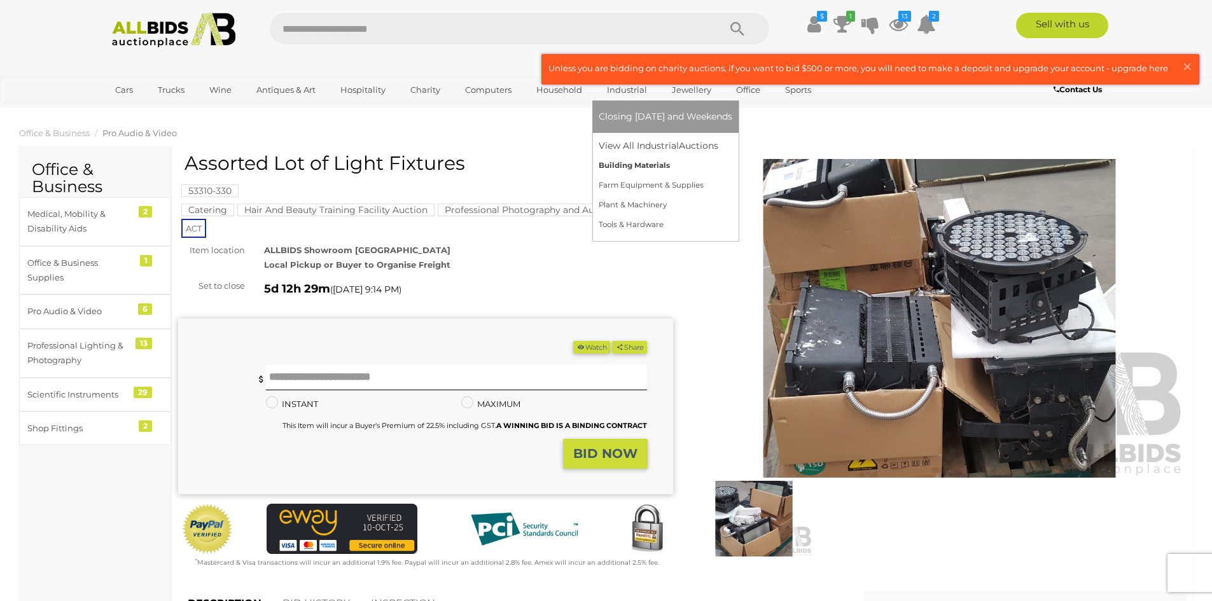
click at [646, 166] on link "Building Materials" at bounding box center [665, 166] width 134 height 20
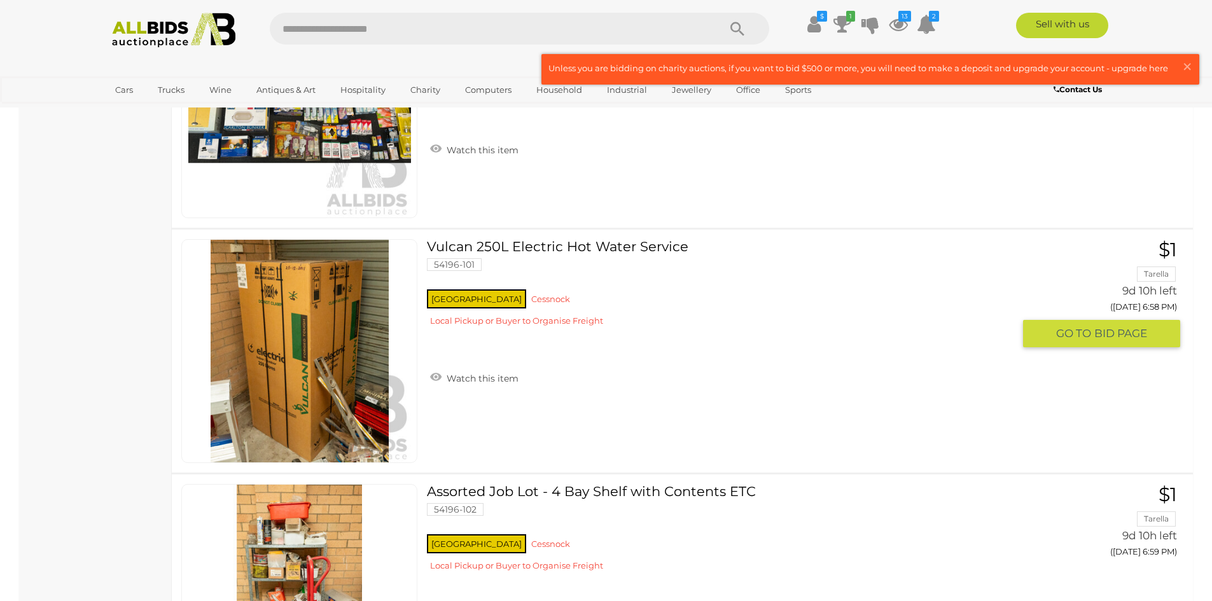
scroll to position [1208, 0]
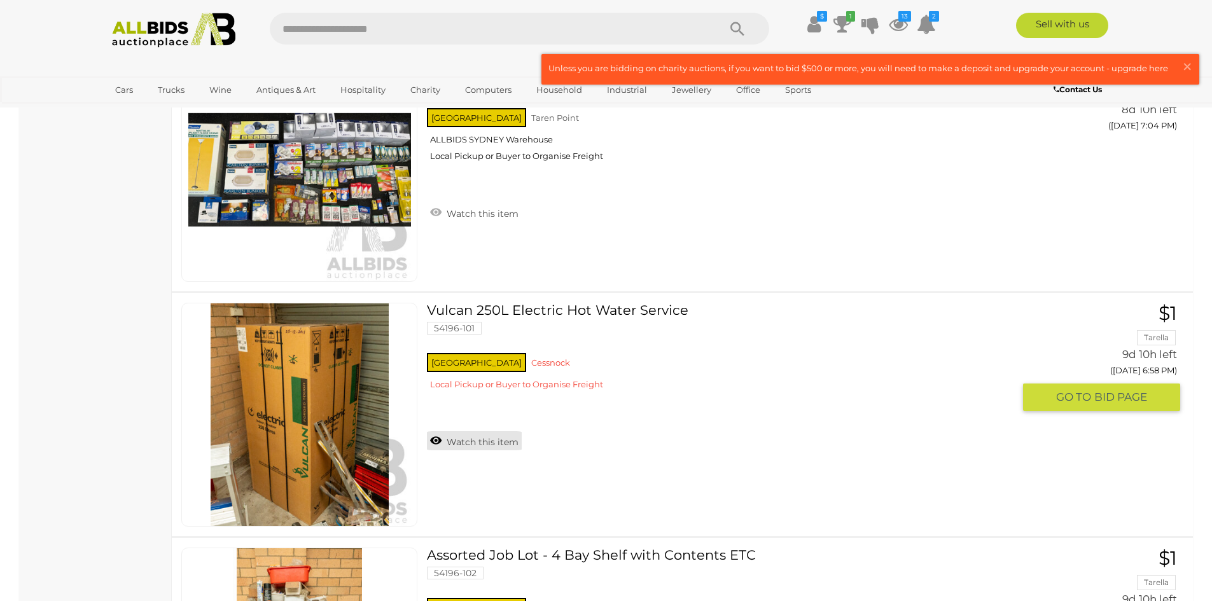
click at [503, 438] on link "Watch this item" at bounding box center [474, 440] width 95 height 19
click at [503, 399] on div "NSW Cessnock Local Pickup or Buyer to Organise Freight" at bounding box center [720, 374] width 586 height 49
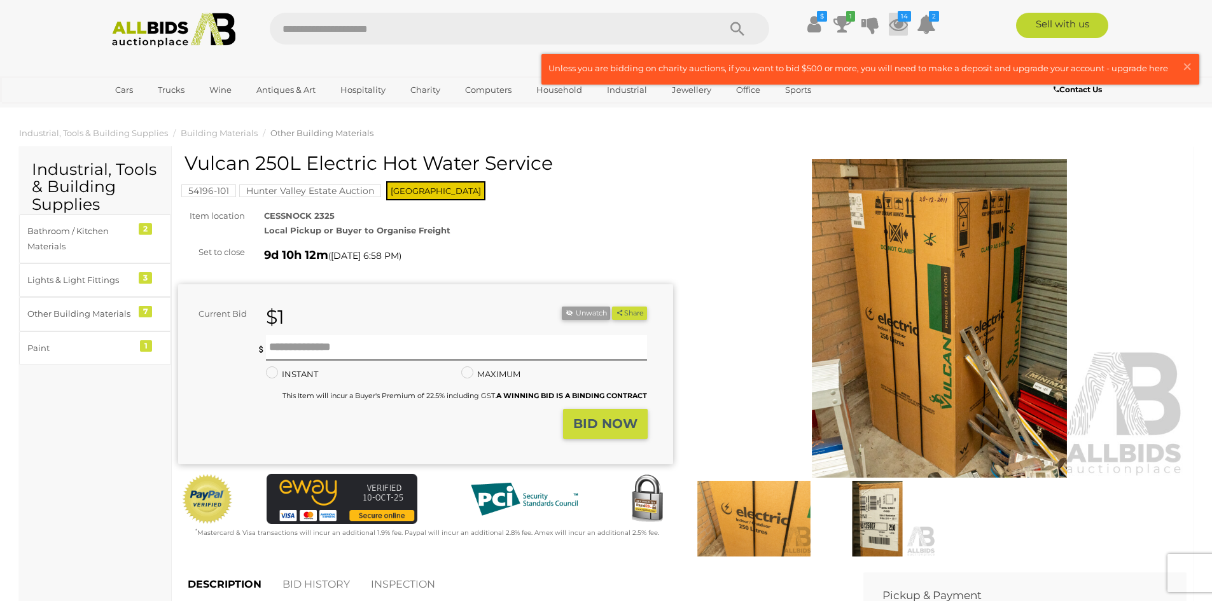
click at [889, 23] on icon at bounding box center [897, 24] width 19 height 23
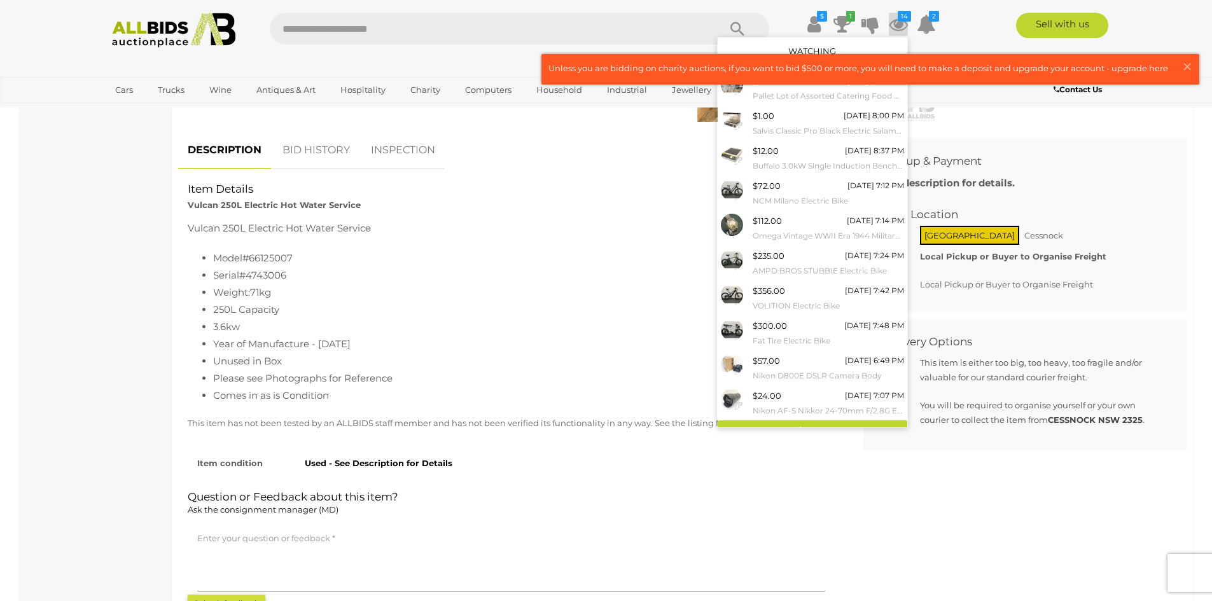
scroll to position [445, 0]
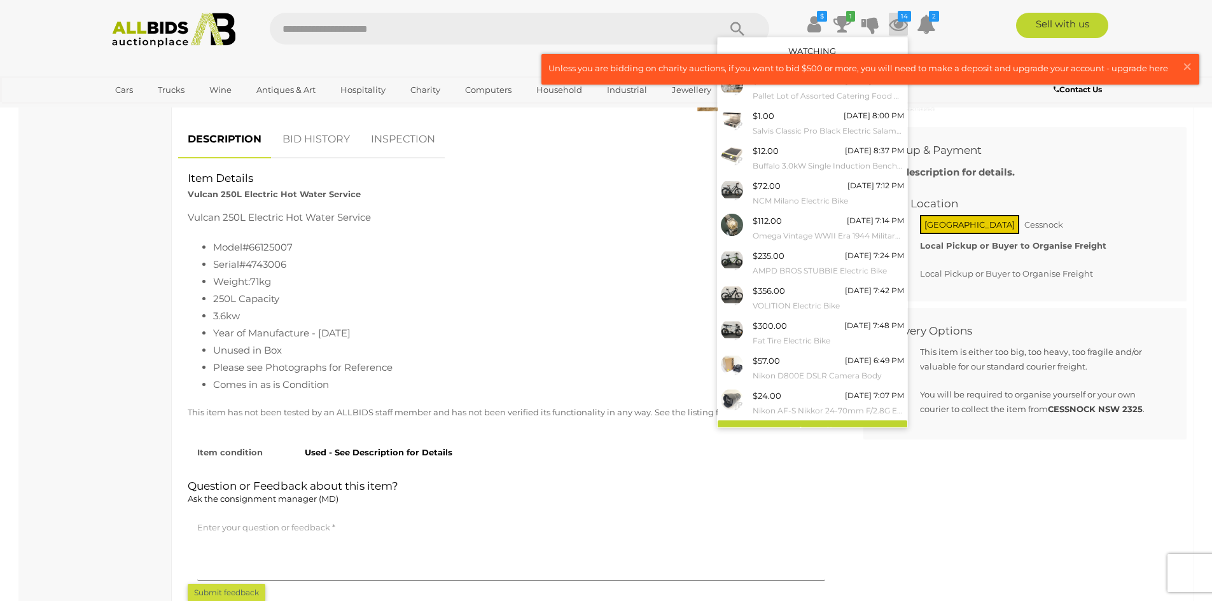
click at [579, 450] on div "Used - See Description for Details" at bounding box center [564, 449] width 539 height 21
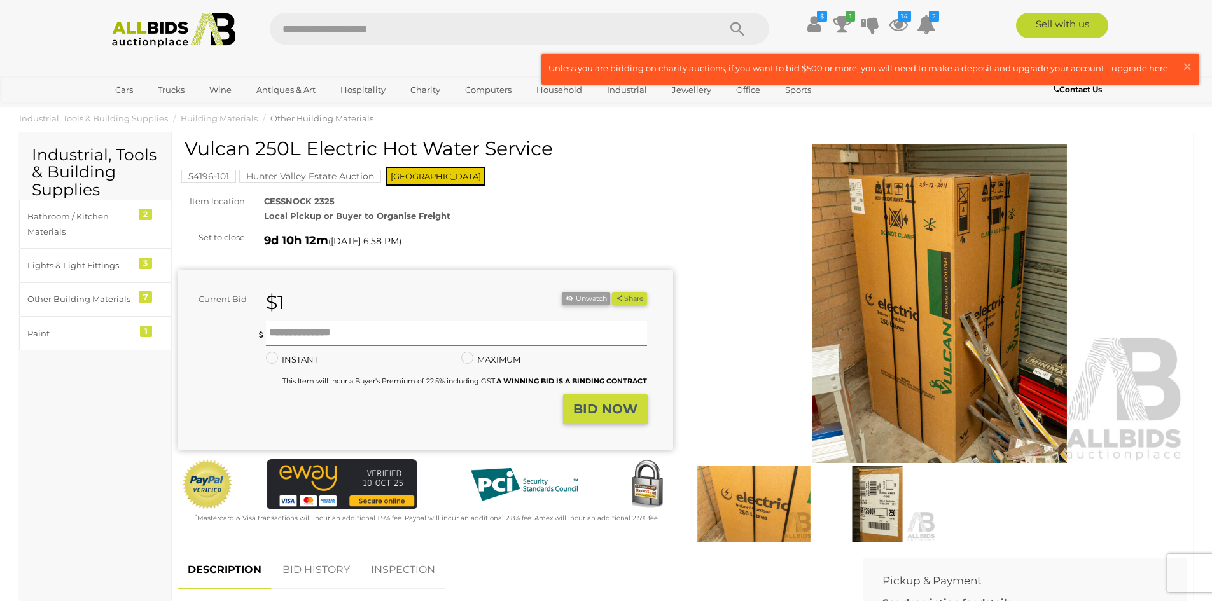
scroll to position [0, 0]
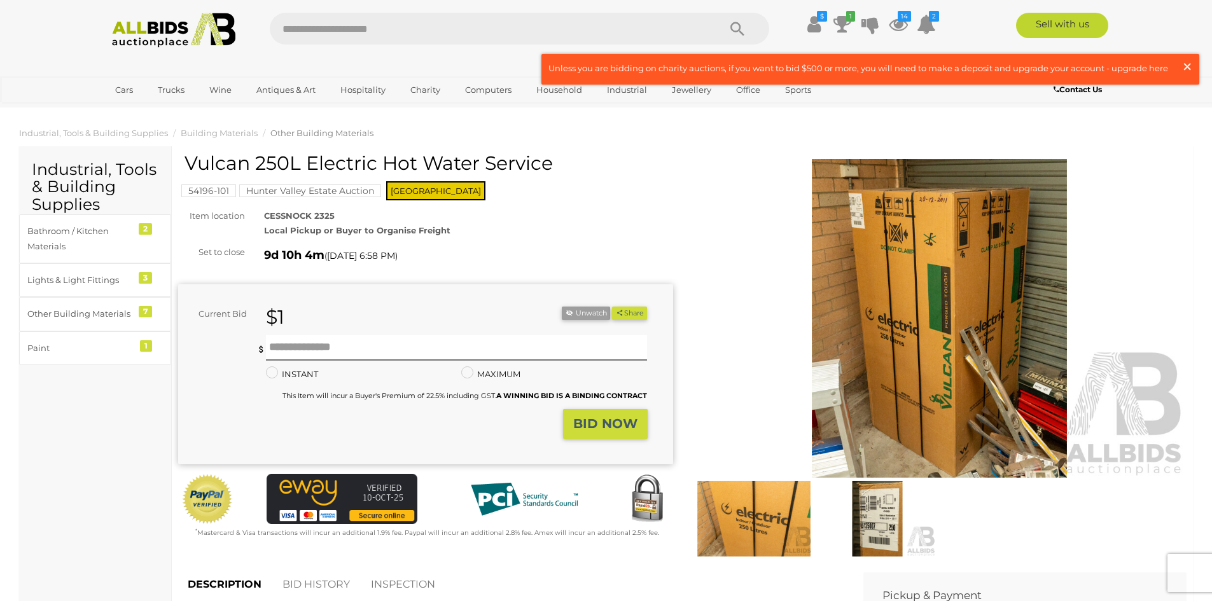
click at [1184, 65] on span "×" at bounding box center [1186, 66] width 11 height 25
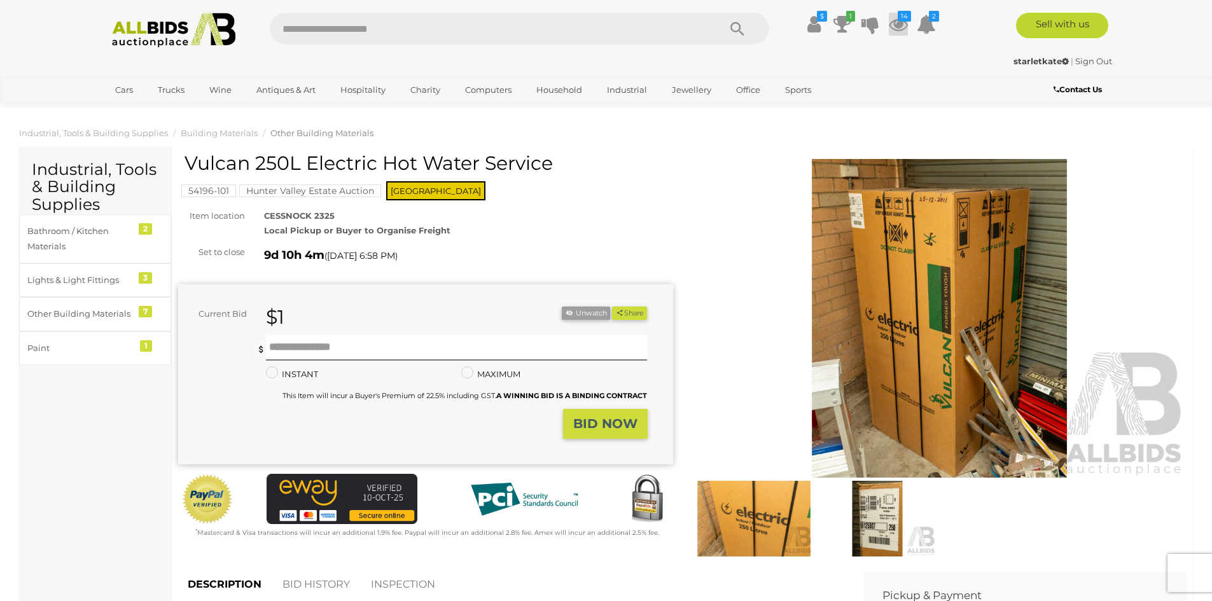
click at [901, 20] on icon "14" at bounding box center [903, 16] width 13 height 11
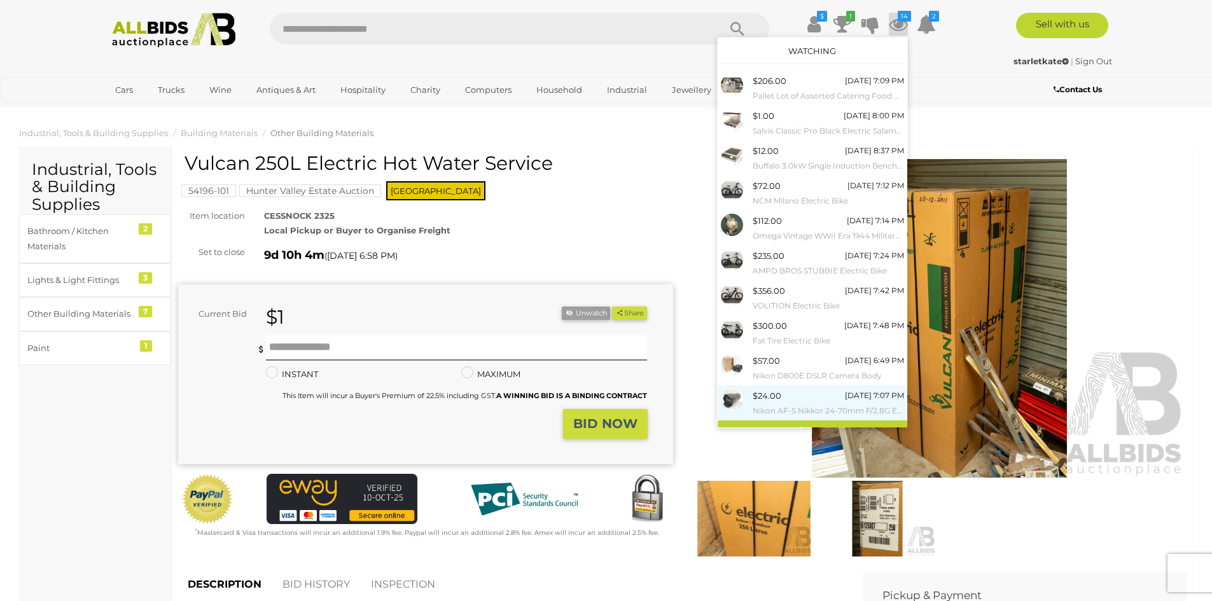
click at [799, 419] on link "$24.00 Thursday 7:07 PM Nikon AF-S Nikkor 24-70mm F/2.8G ED Lens" at bounding box center [812, 402] width 190 height 35
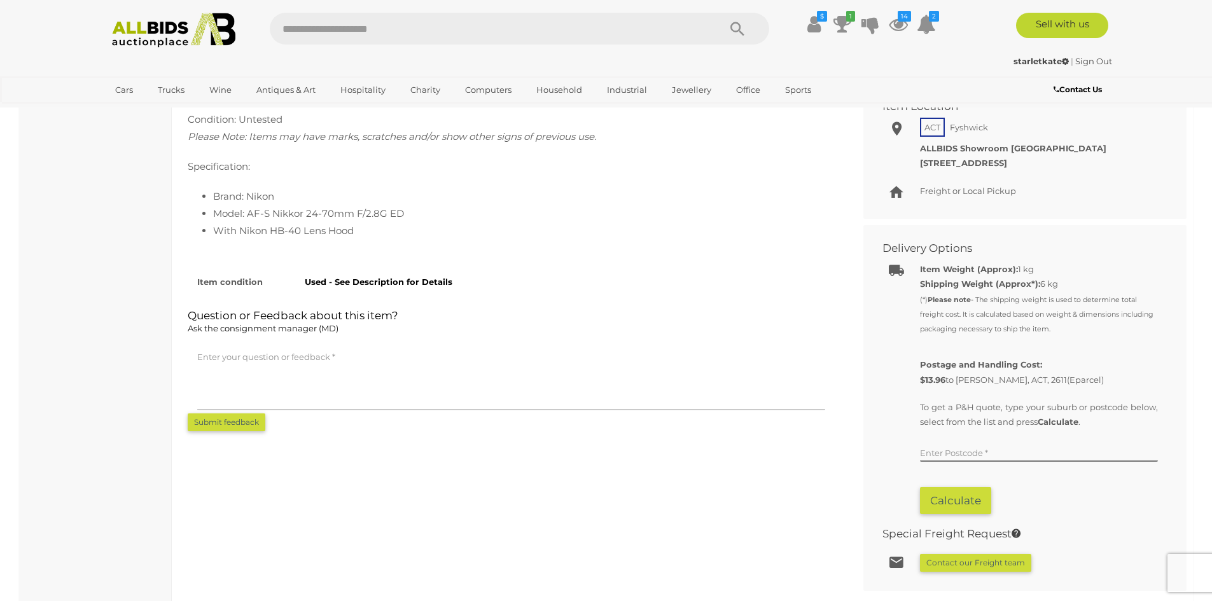
scroll to position [572, 0]
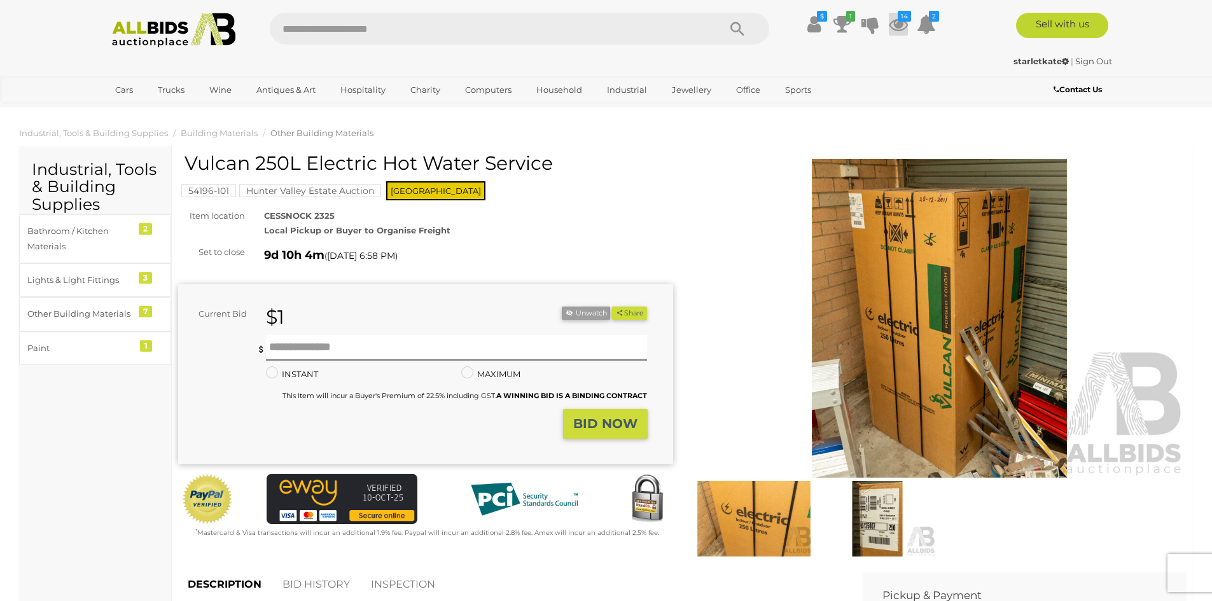
click at [894, 24] on icon at bounding box center [897, 24] width 19 height 23
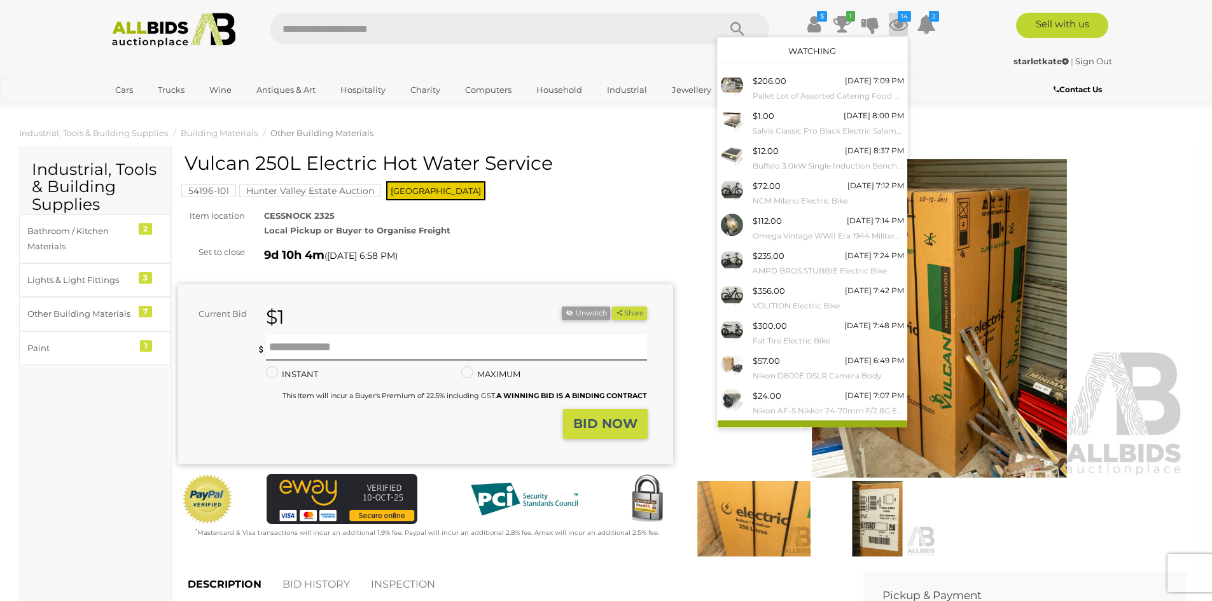
click at [792, 424] on link "View All" at bounding box center [812, 431] width 190 height 22
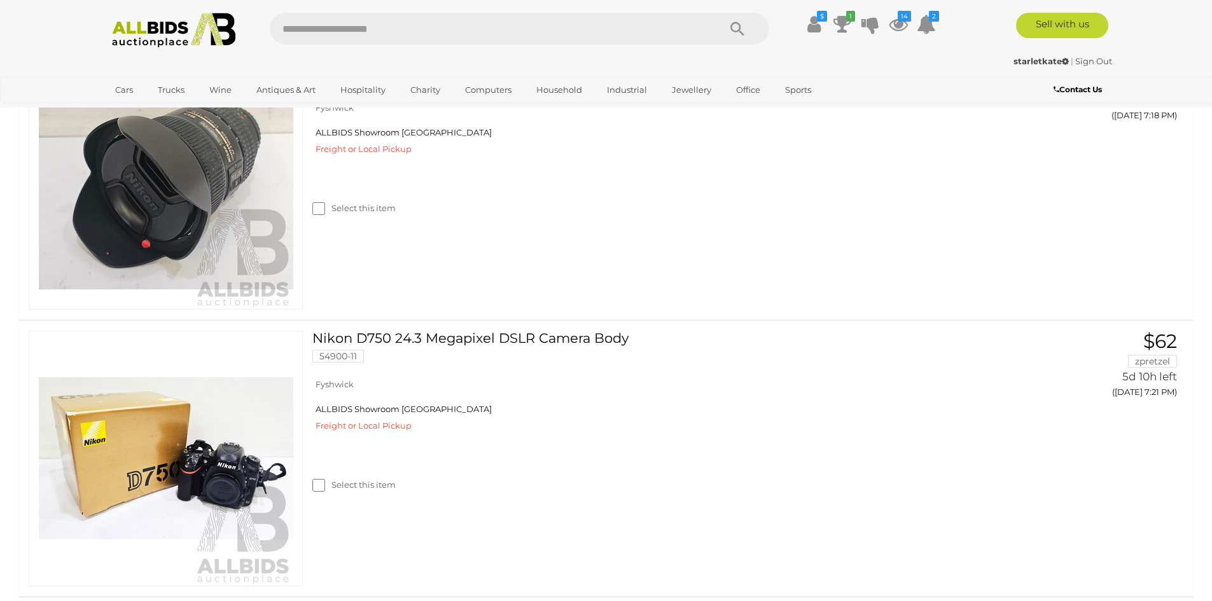
scroll to position [3048, 0]
